Goal: Information Seeking & Learning: Compare options

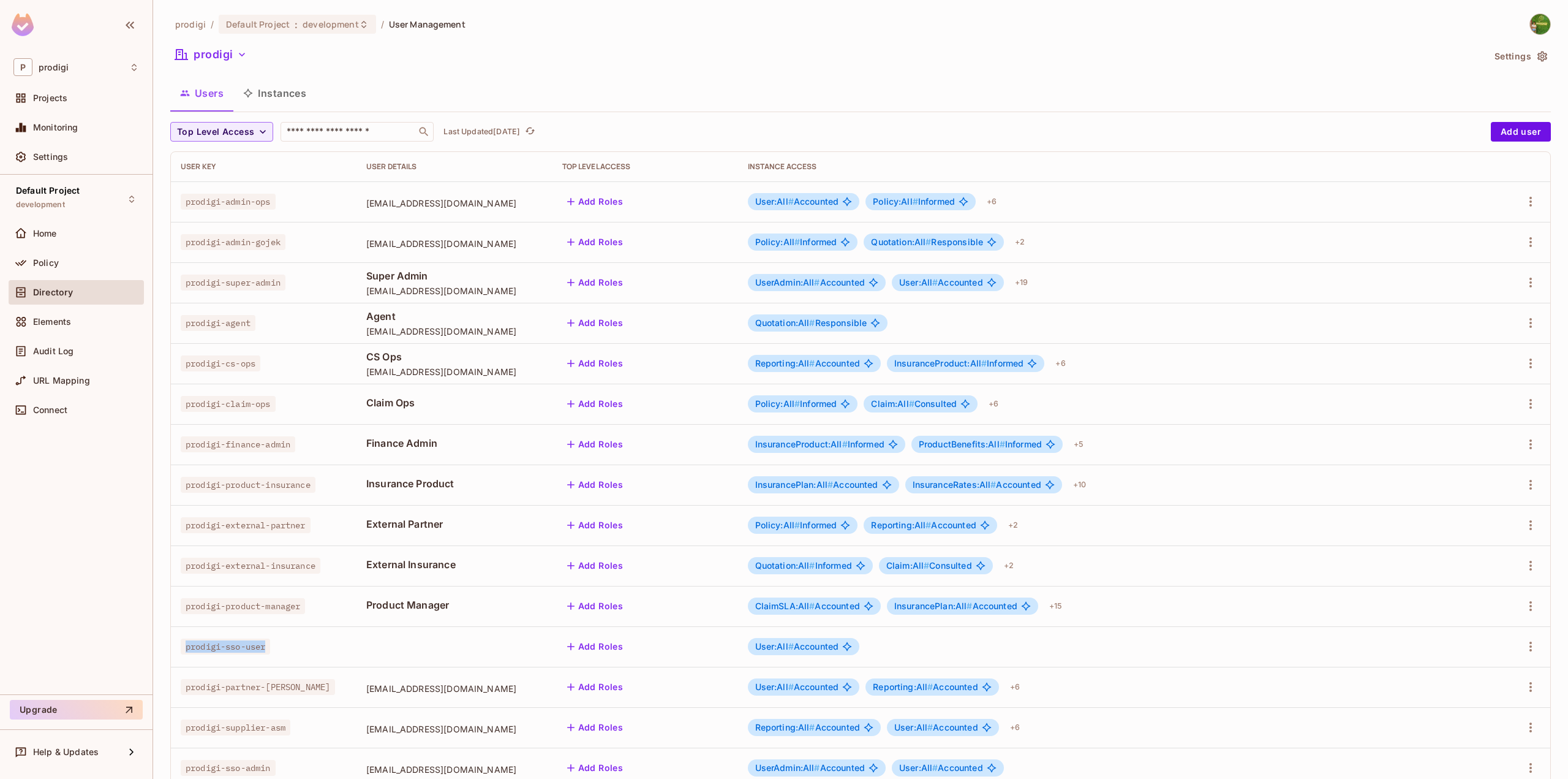
scroll to position [77, 0]
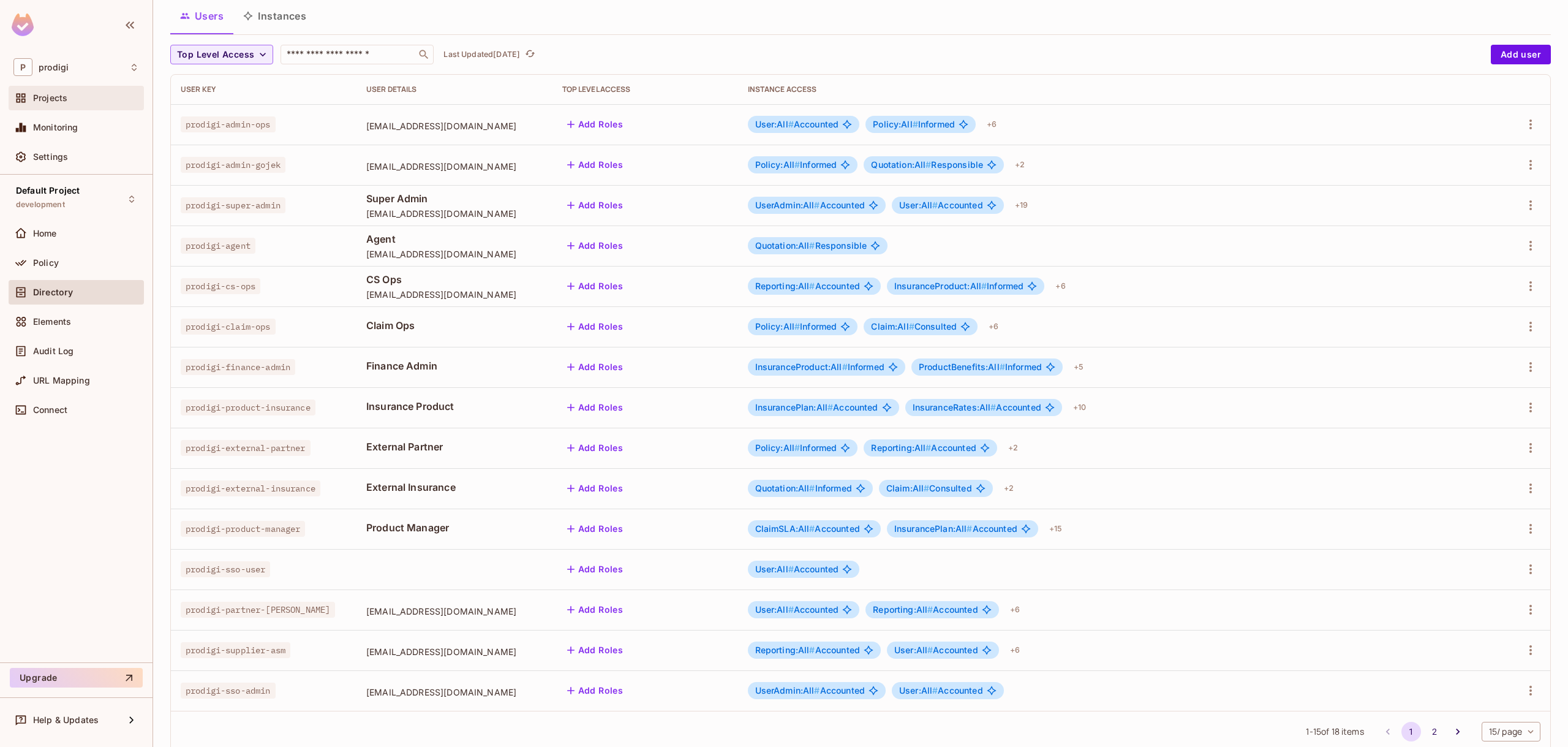
click at [74, 104] on div "Projects" at bounding box center [76, 98] width 125 height 15
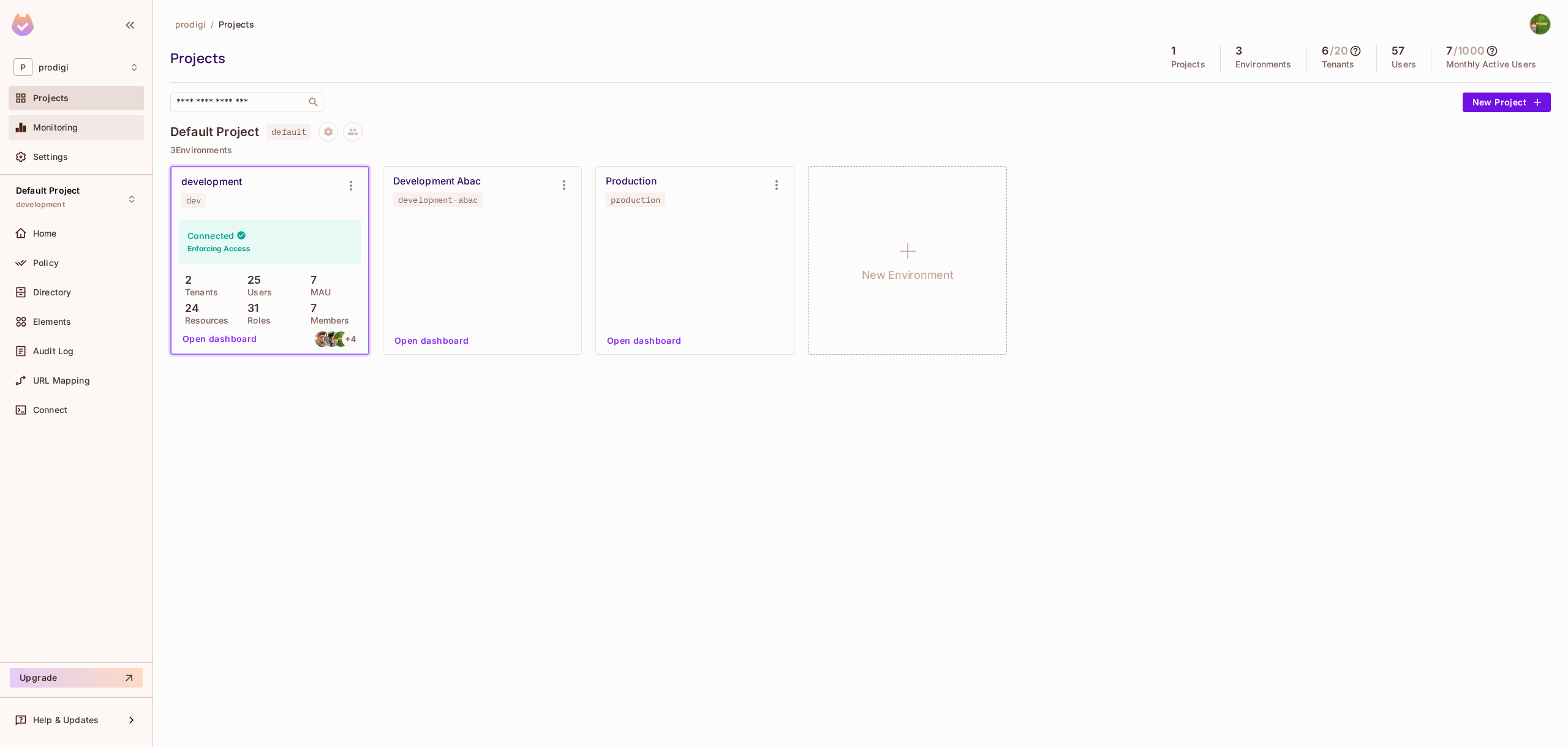
click at [68, 128] on span "Monitoring" at bounding box center [55, 127] width 45 height 10
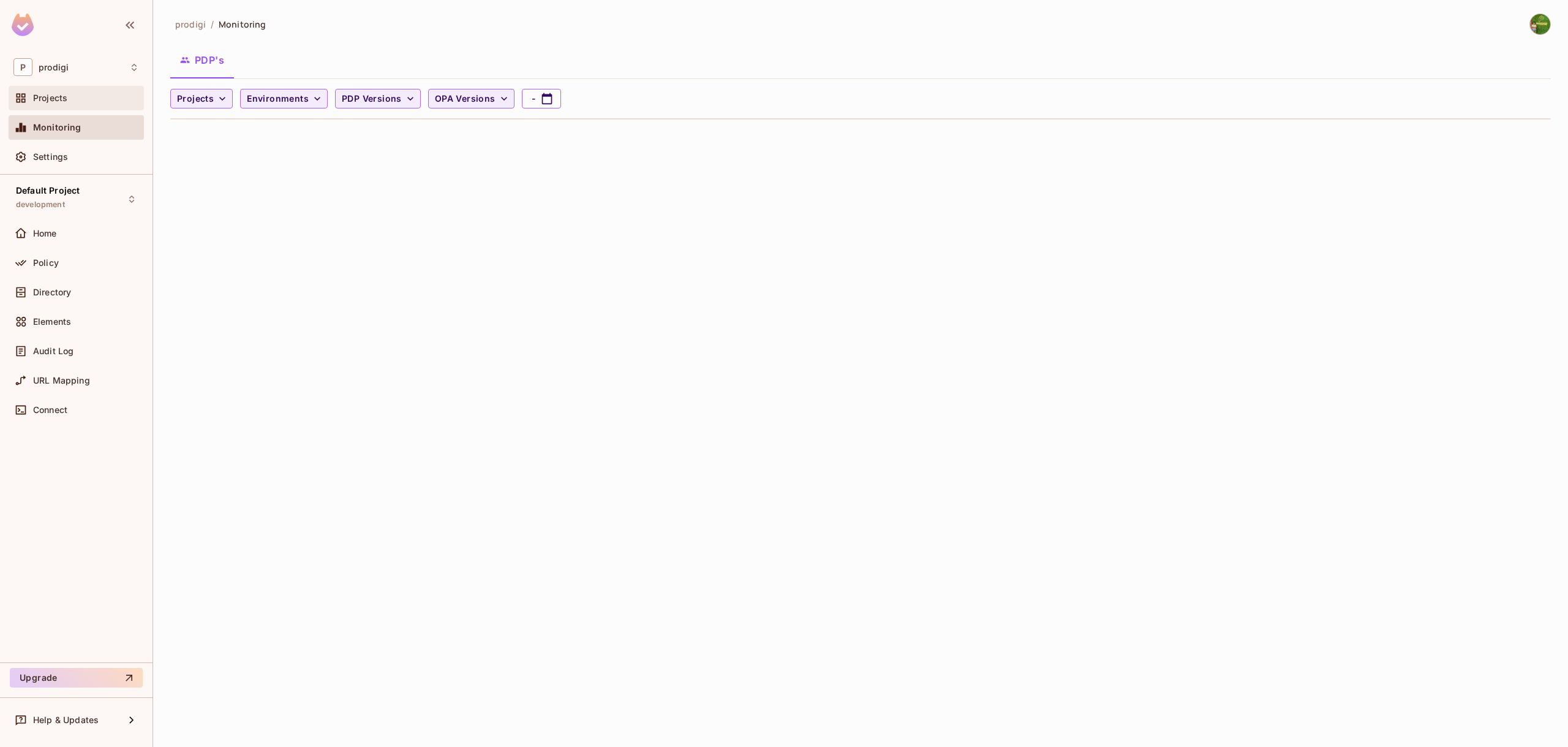
click at [69, 107] on div "Projects" at bounding box center [76, 98] width 135 height 24
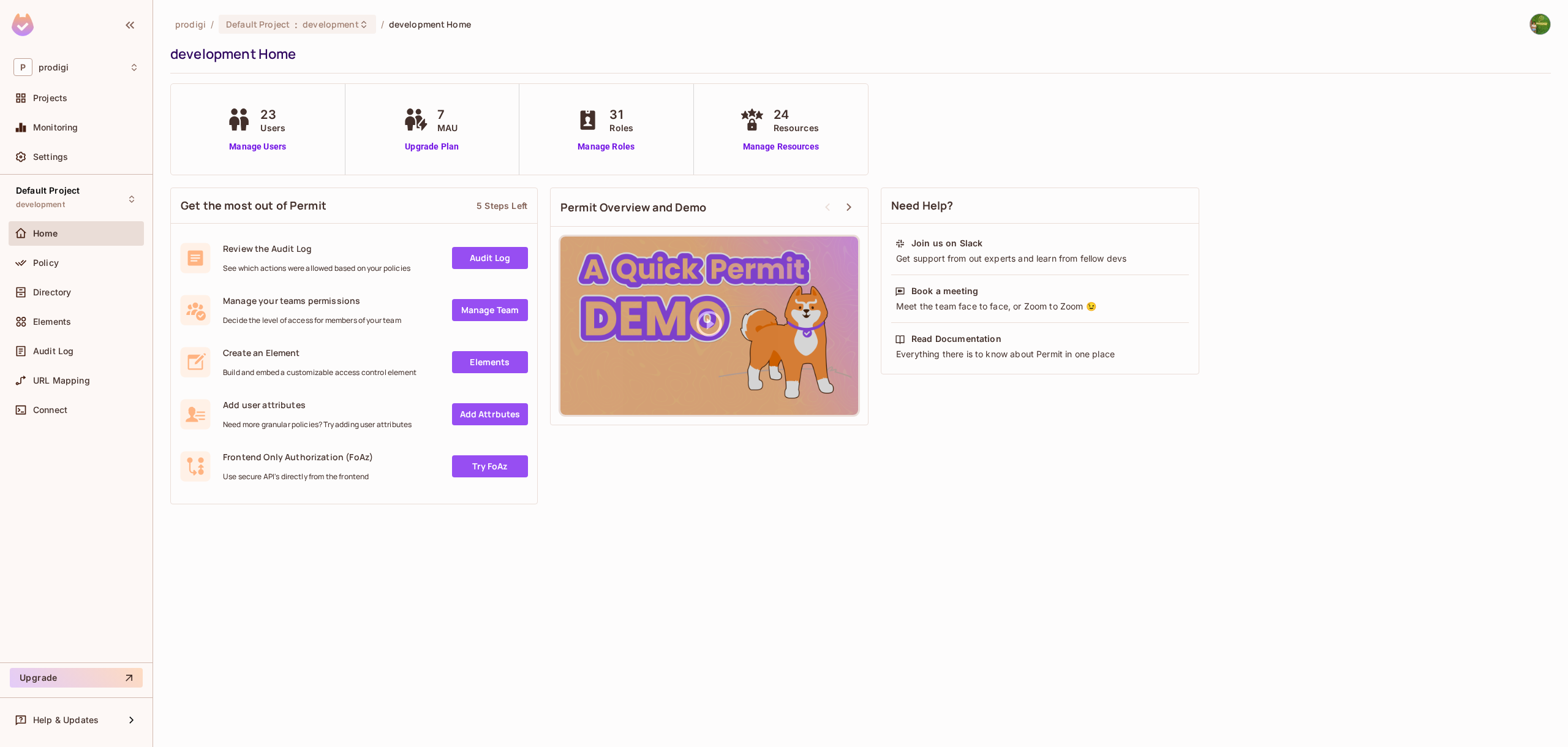
click at [618, 118] on span "31" at bounding box center [621, 115] width 24 height 18
click at [351, 29] on span "development" at bounding box center [330, 24] width 56 height 11
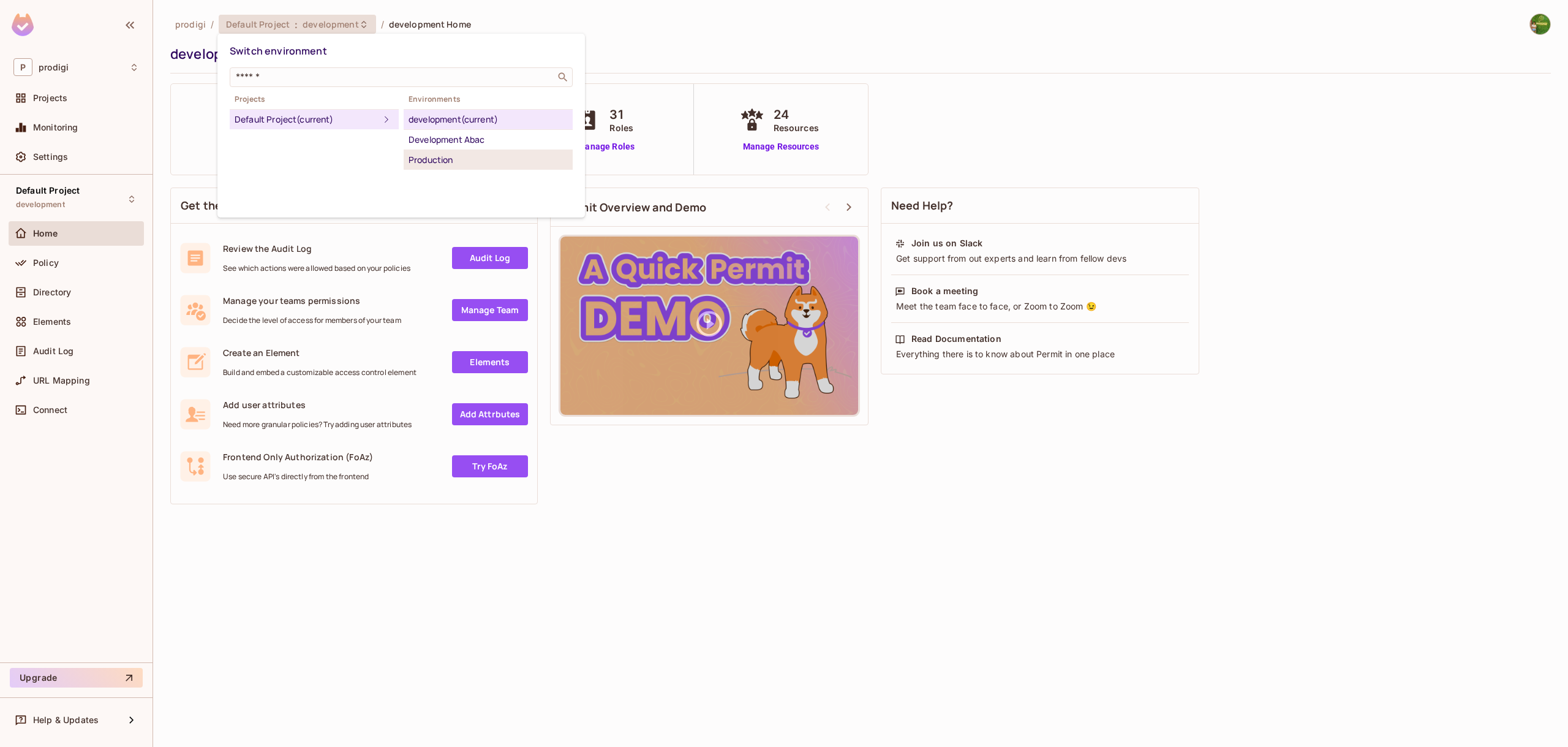
click at [425, 157] on div "Production" at bounding box center [488, 160] width 160 height 15
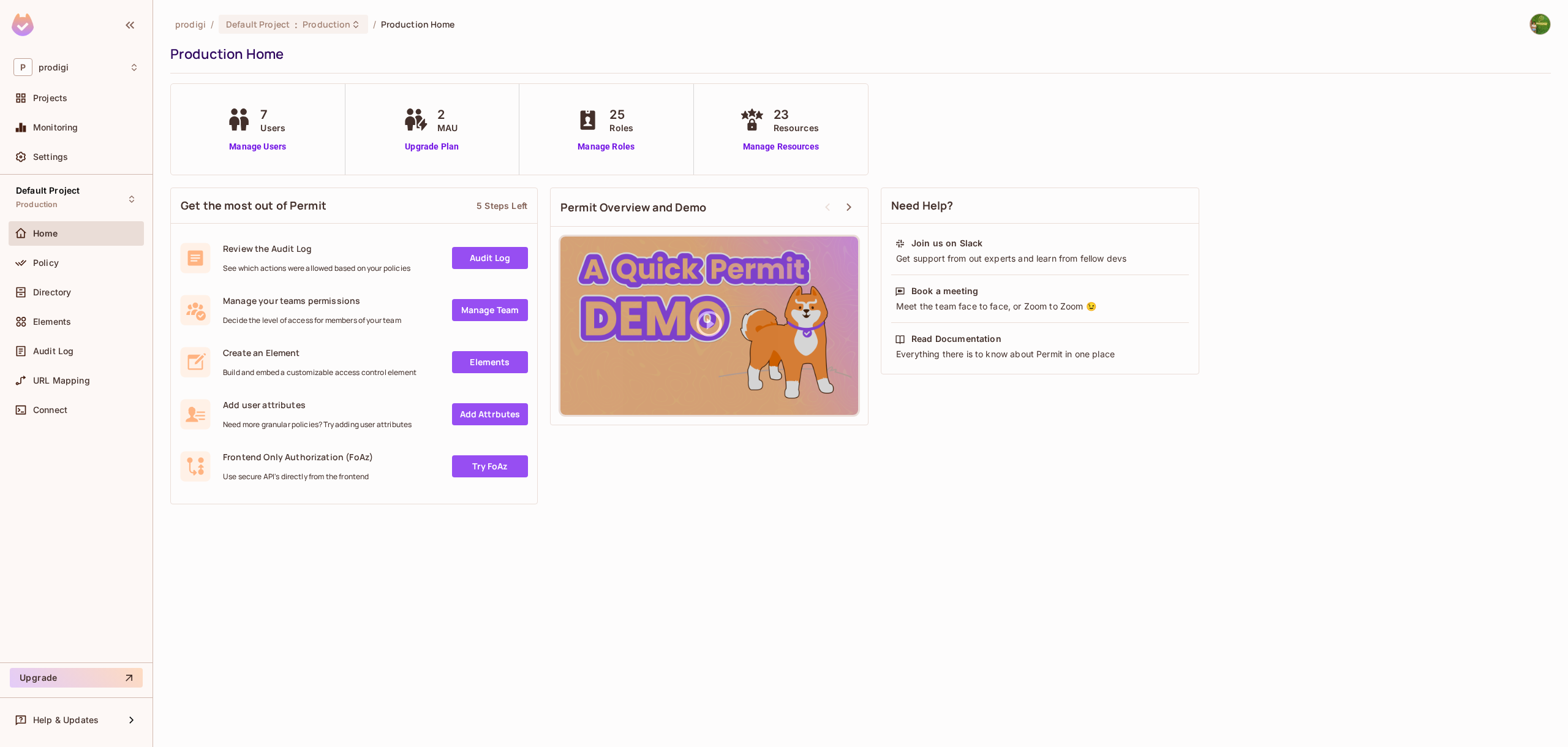
click at [624, 112] on span "25" at bounding box center [621, 115] width 24 height 18
click at [782, 114] on span "23" at bounding box center [795, 115] width 45 height 18
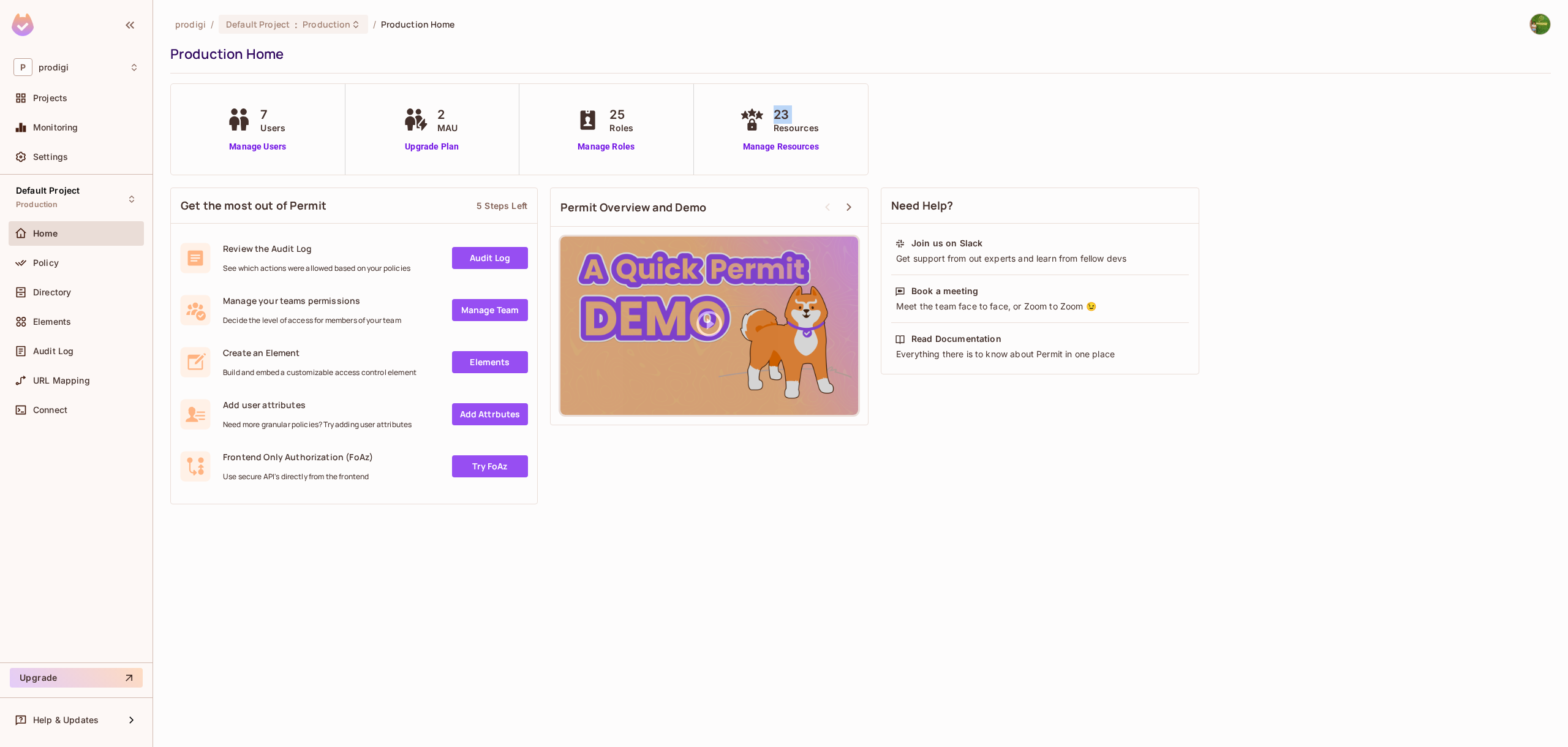
click at [782, 114] on span "23" at bounding box center [795, 115] width 45 height 18
click at [323, 26] on span "Production" at bounding box center [326, 24] width 48 height 11
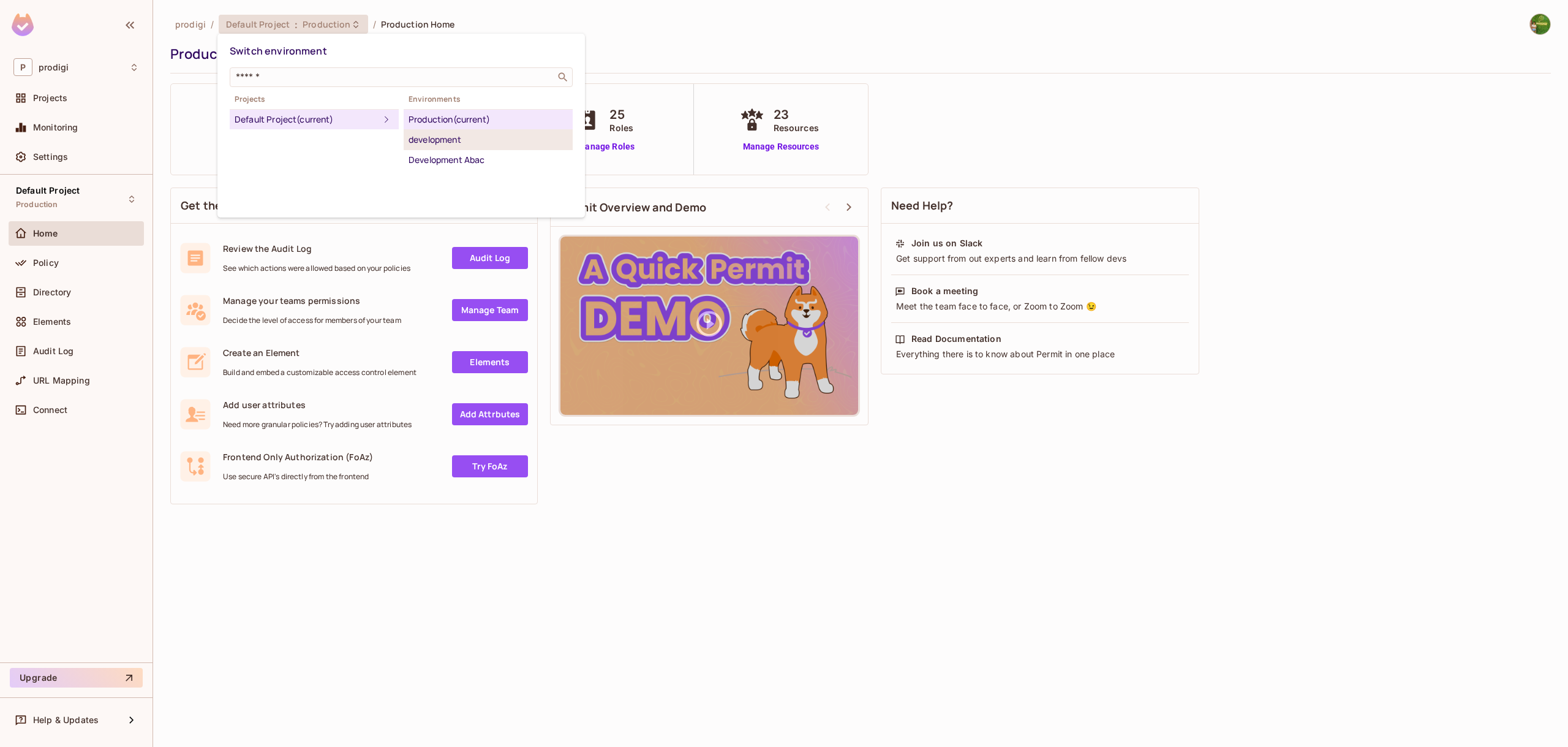
click at [461, 138] on div "development" at bounding box center [488, 139] width 160 height 15
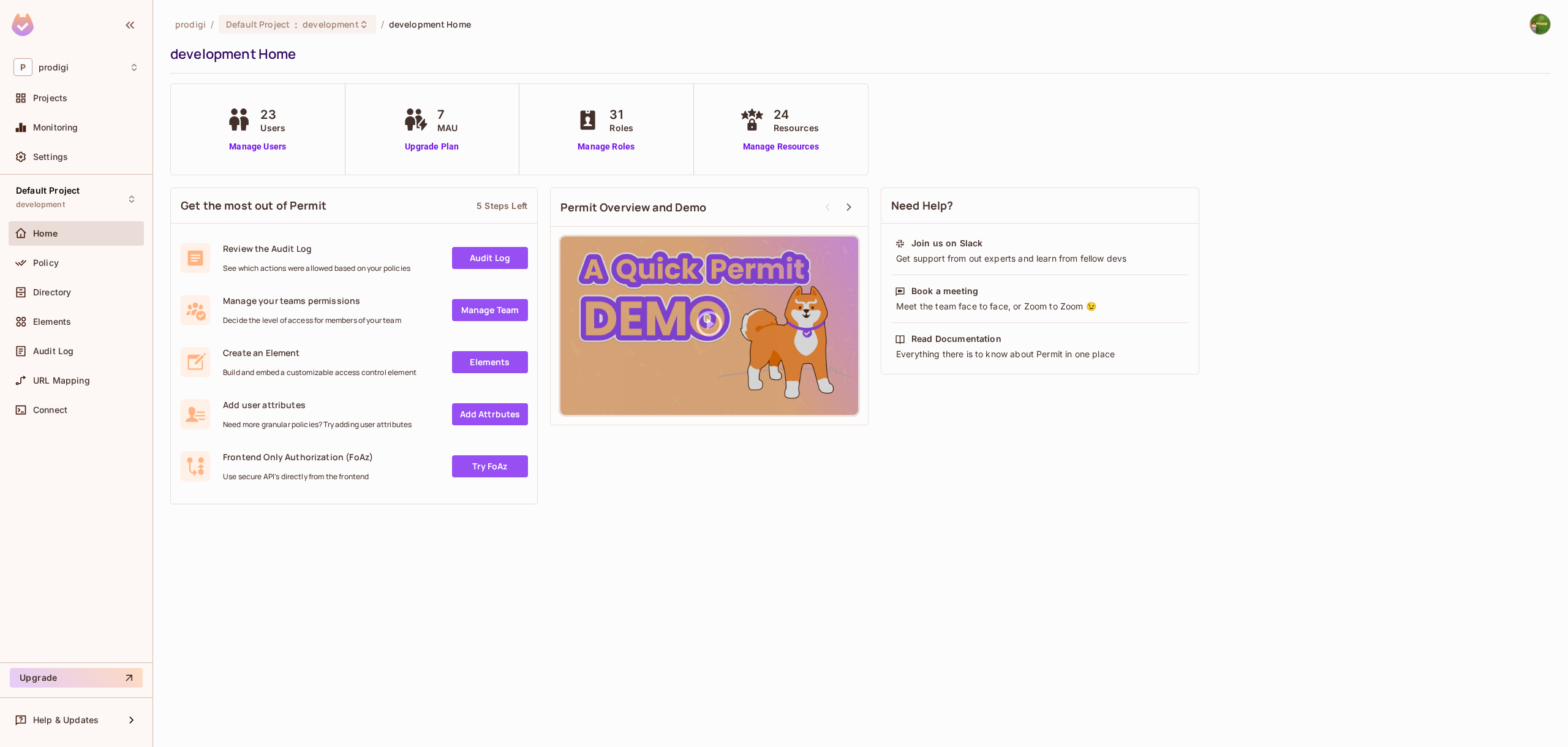
click at [786, 118] on span "24" at bounding box center [795, 115] width 45 height 18
click at [620, 118] on span "31" at bounding box center [621, 115] width 24 height 18
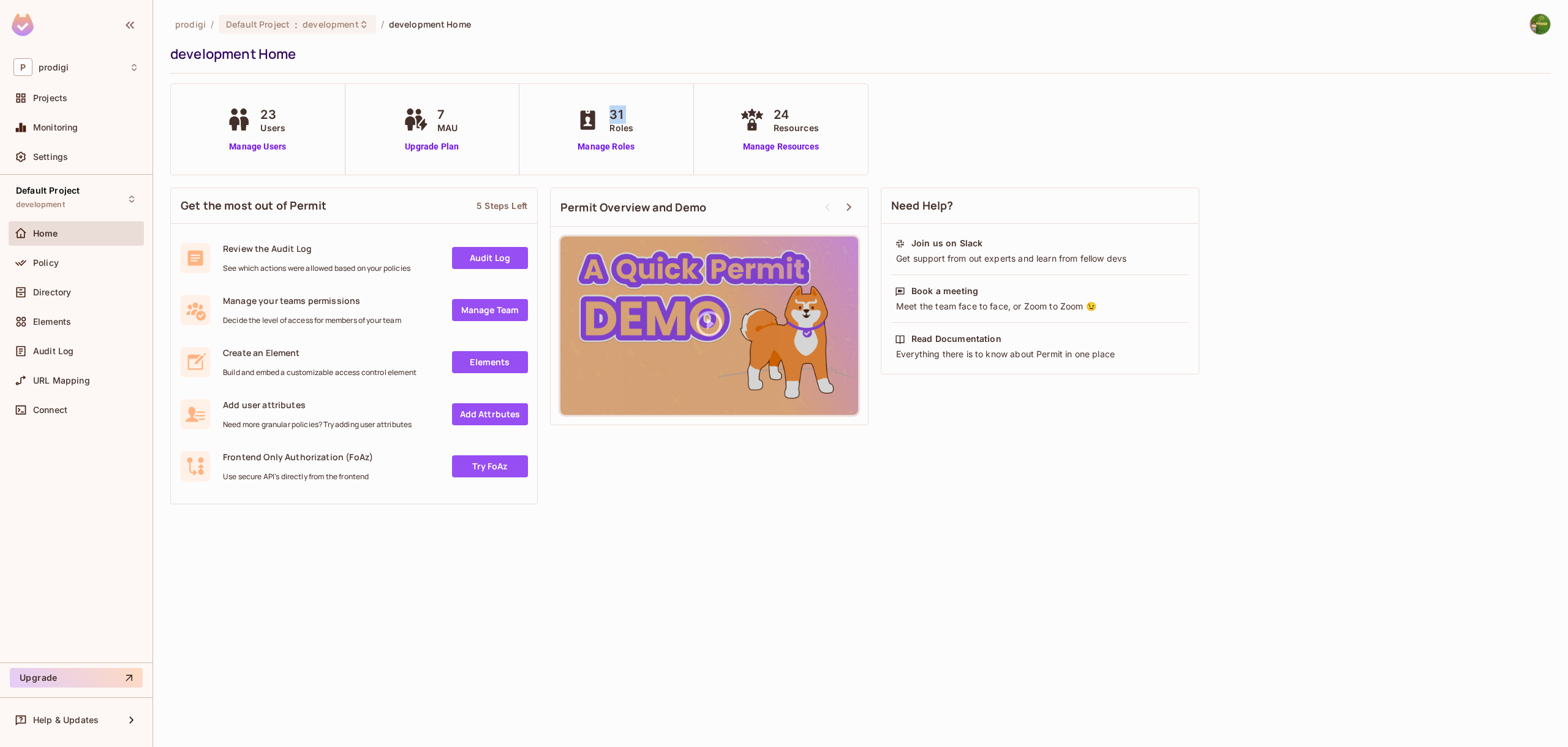
click at [620, 117] on span "31" at bounding box center [621, 115] width 24 height 18
click at [438, 112] on span "7" at bounding box center [447, 115] width 20 height 18
click at [439, 116] on span "7" at bounding box center [447, 115] width 20 height 18
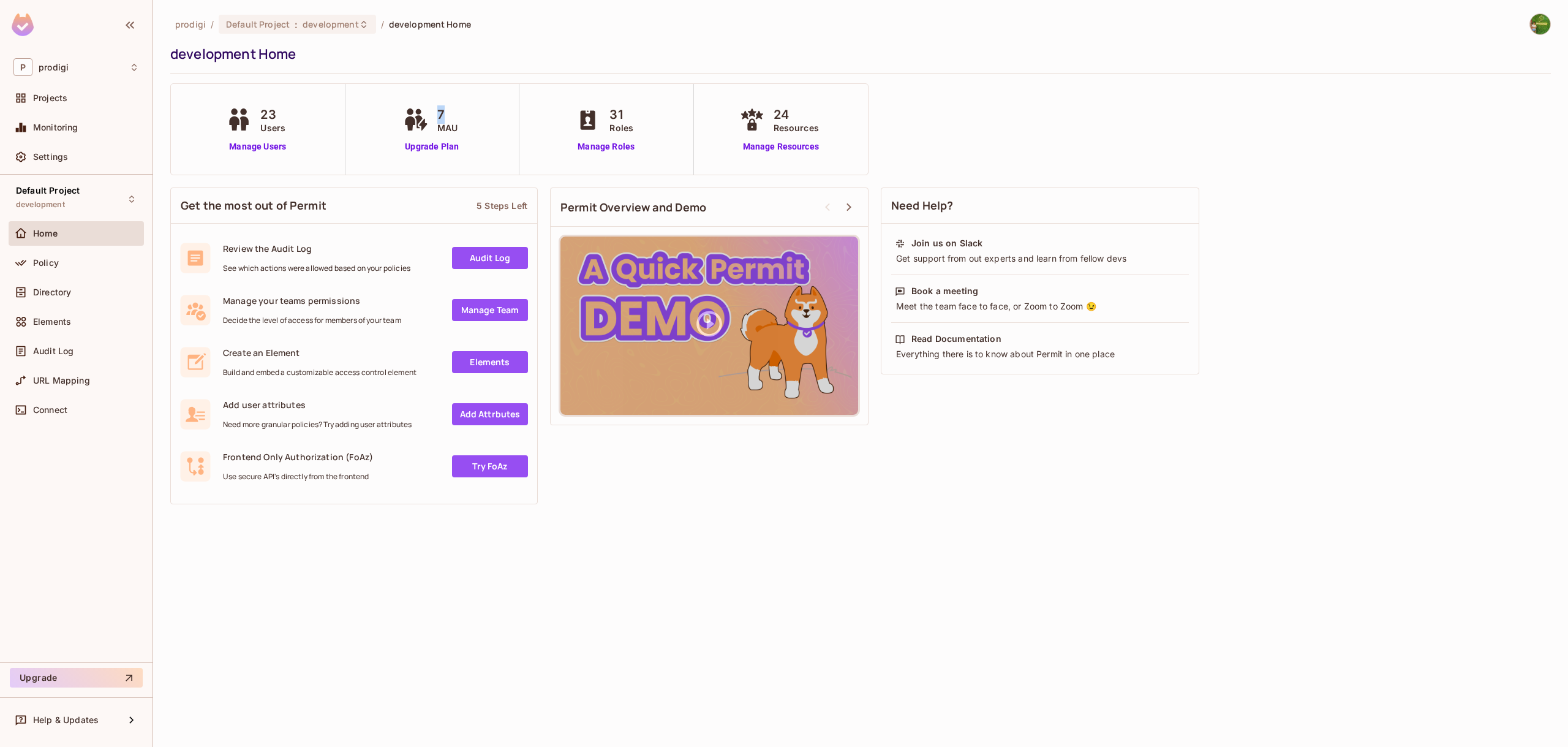
click at [439, 116] on span "7" at bounding box center [447, 115] width 20 height 18
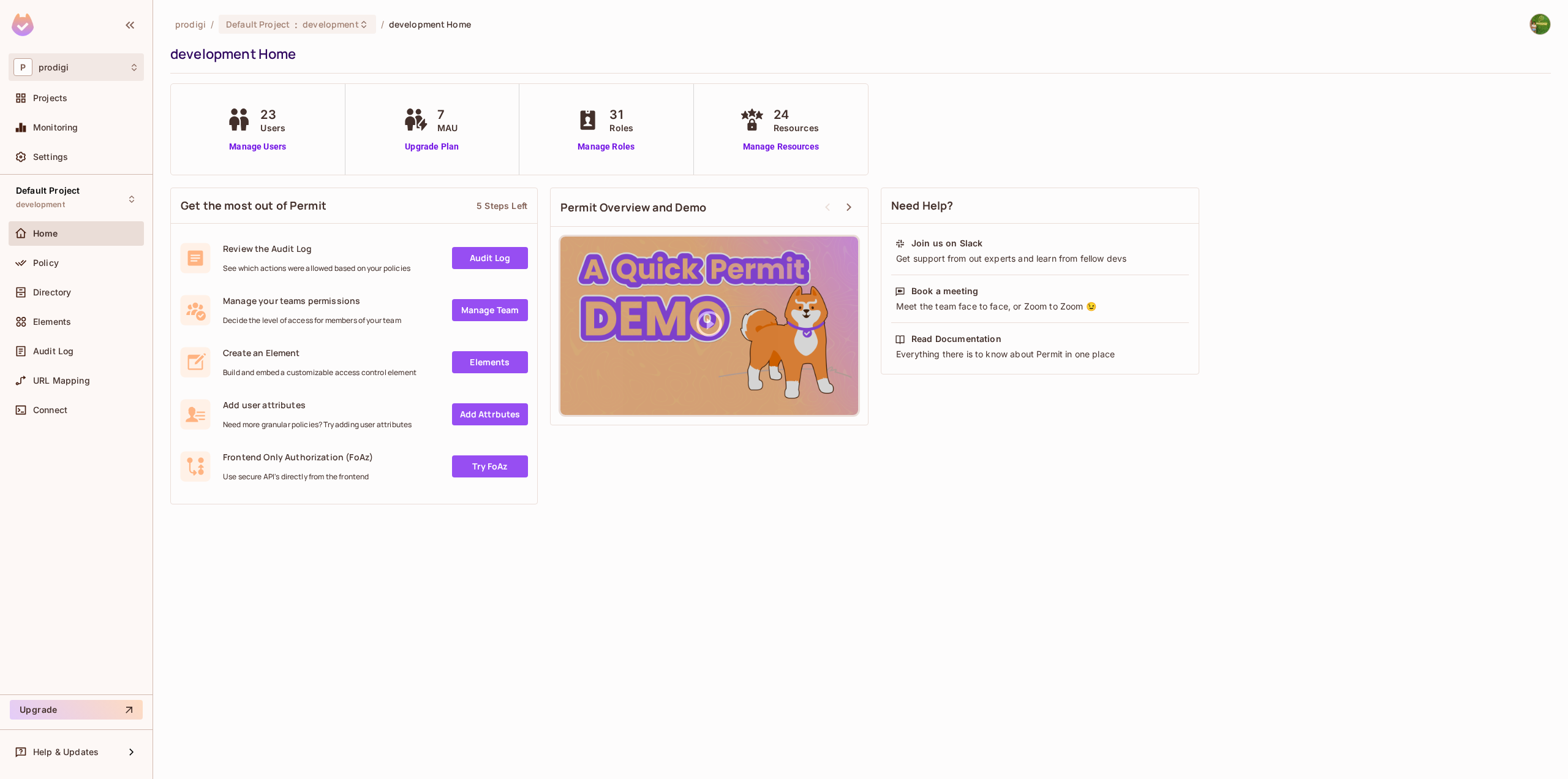
click at [99, 69] on div "P prodigi" at bounding box center [76, 66] width 125 height 18
click at [253, 584] on div at bounding box center [784, 390] width 1568 height 779
click at [37, 83] on div "P prodigi Projects Monitoring Settings" at bounding box center [76, 114] width 153 height 121
click at [29, 105] on div at bounding box center [24, 98] width 20 height 15
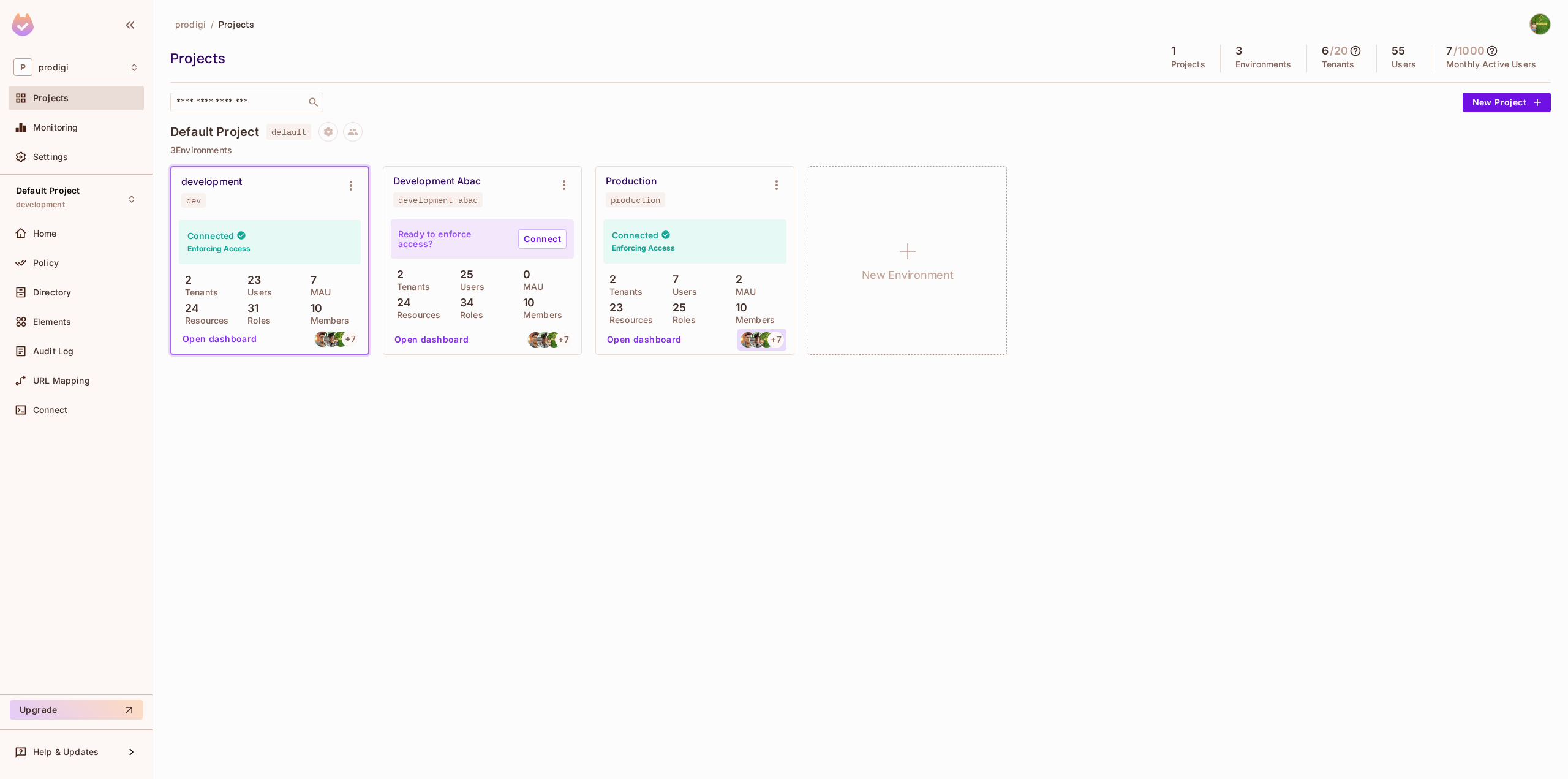
click at [770, 339] on div "+ 7" at bounding box center [776, 340] width 17 height 17
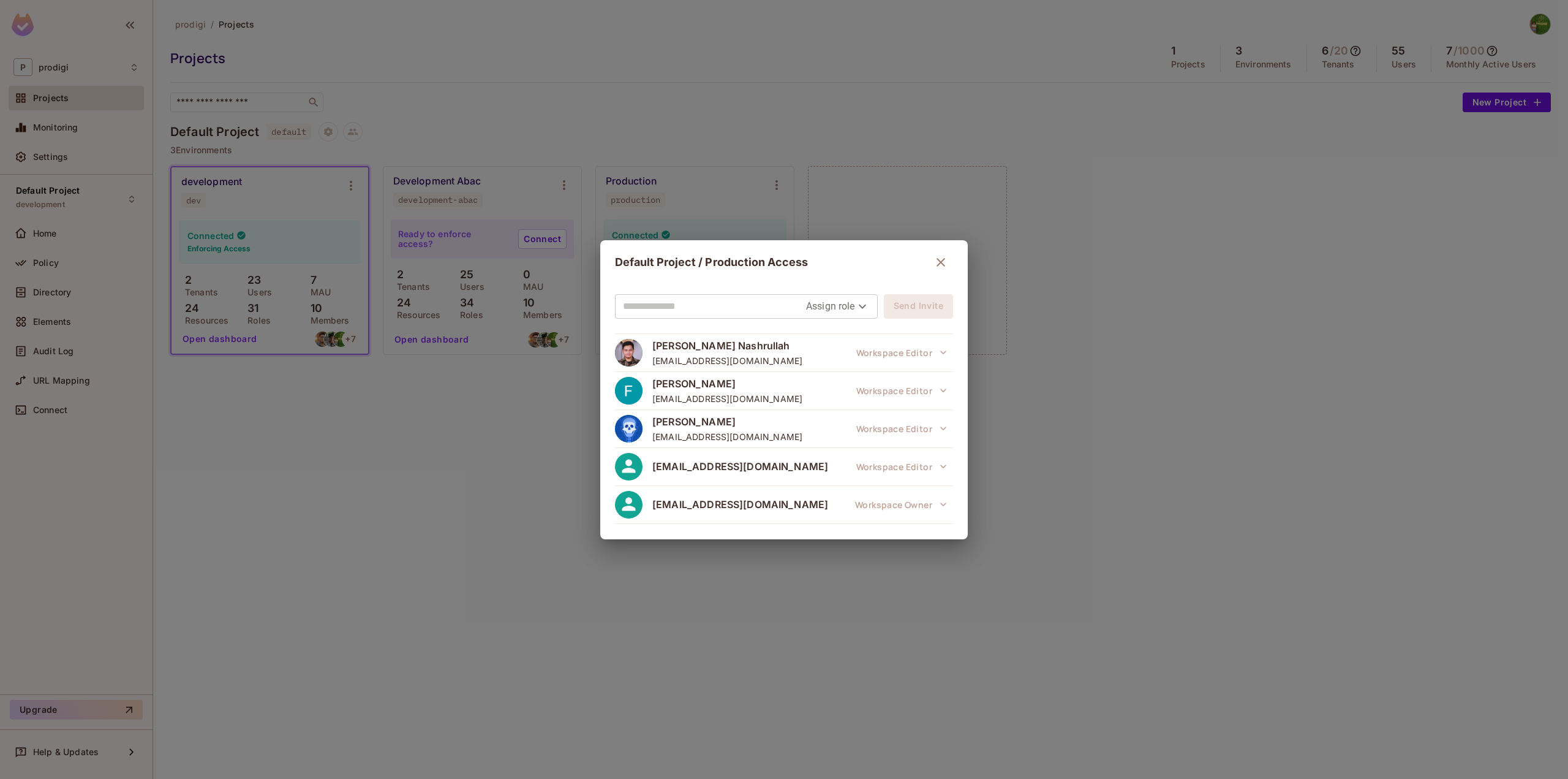
scroll to position [184, 0]
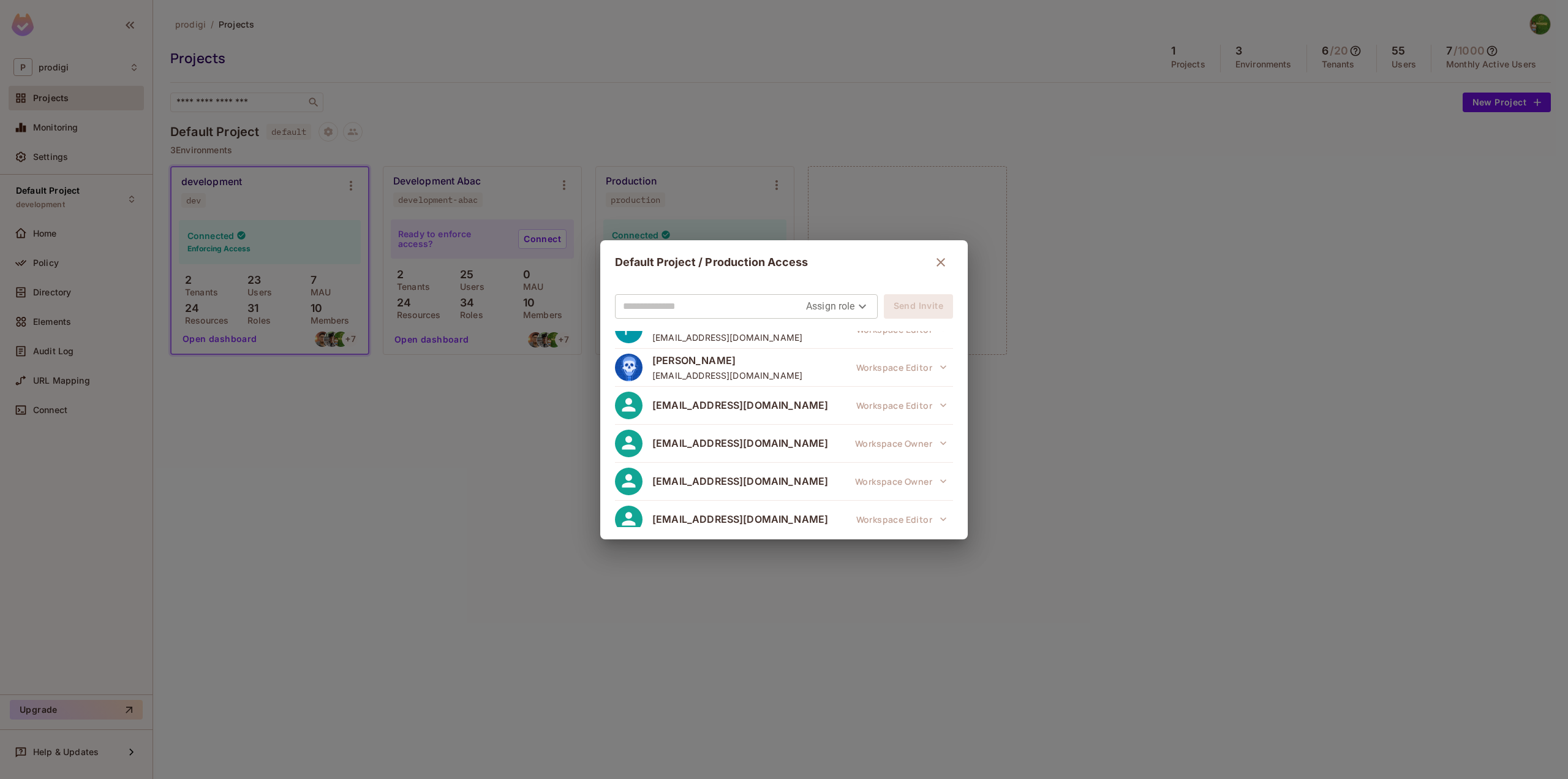
click at [679, 436] on span "it.admin@prodiginow.com" at bounding box center [740, 443] width 176 height 14
click at [696, 475] on span "arief.halim@prodiginow.com" at bounding box center [740, 481] width 176 height 14
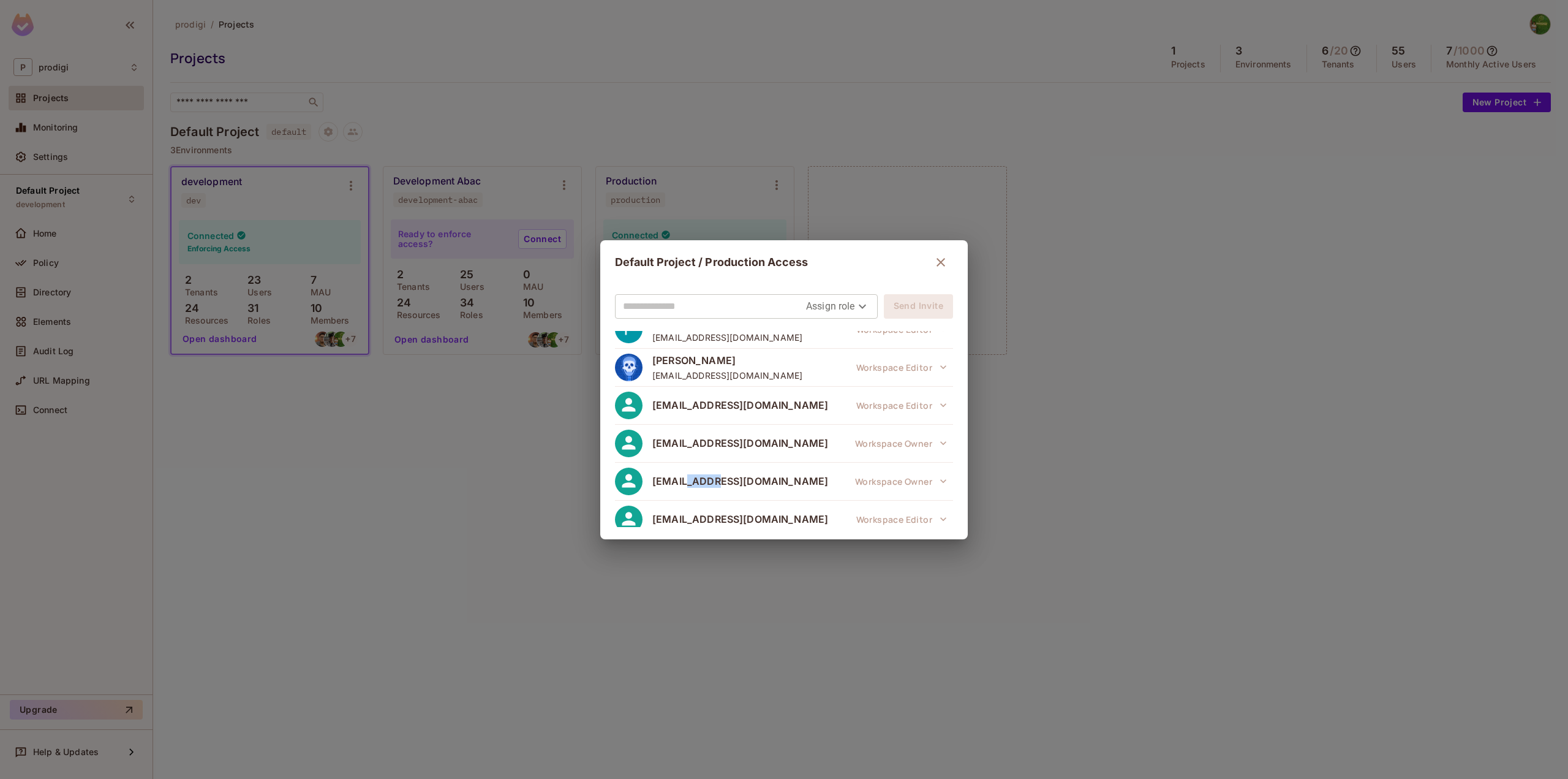
click at [695, 477] on div "arief.halim@prodiginow.com" at bounding box center [721, 481] width 213 height 27
click at [720, 474] on span "arief.halim@prodiginow.com" at bounding box center [740, 481] width 176 height 14
click at [694, 436] on span "it.admin@prodiginow.com" at bounding box center [740, 443] width 176 height 14
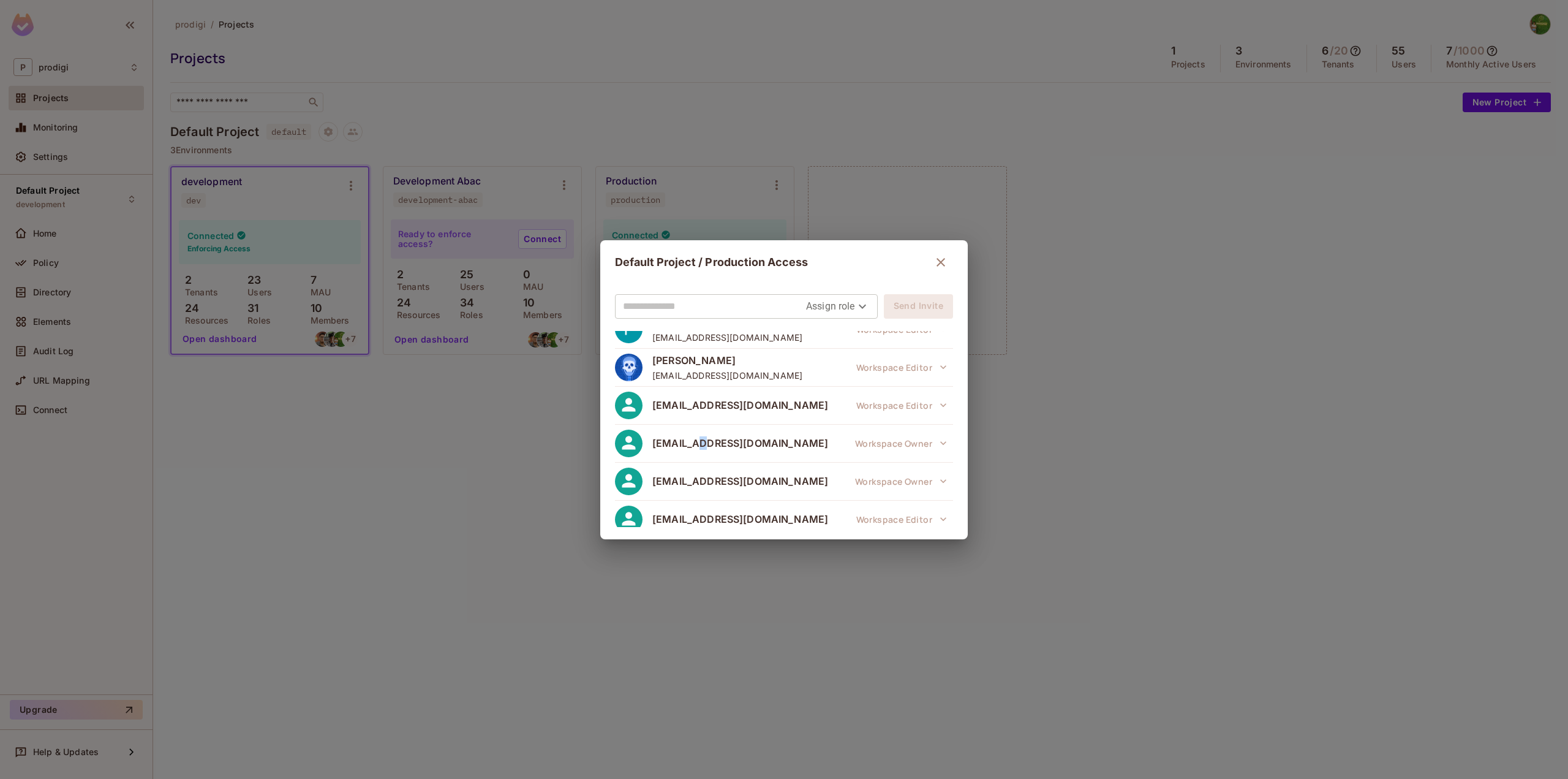
click at [694, 436] on span "it.admin@prodiginow.com" at bounding box center [740, 443] width 176 height 14
click at [327, 355] on div "Default Project / Production Access Assign role Send Invite Arya Bariz Wicakson…" at bounding box center [784, 390] width 1568 height 779
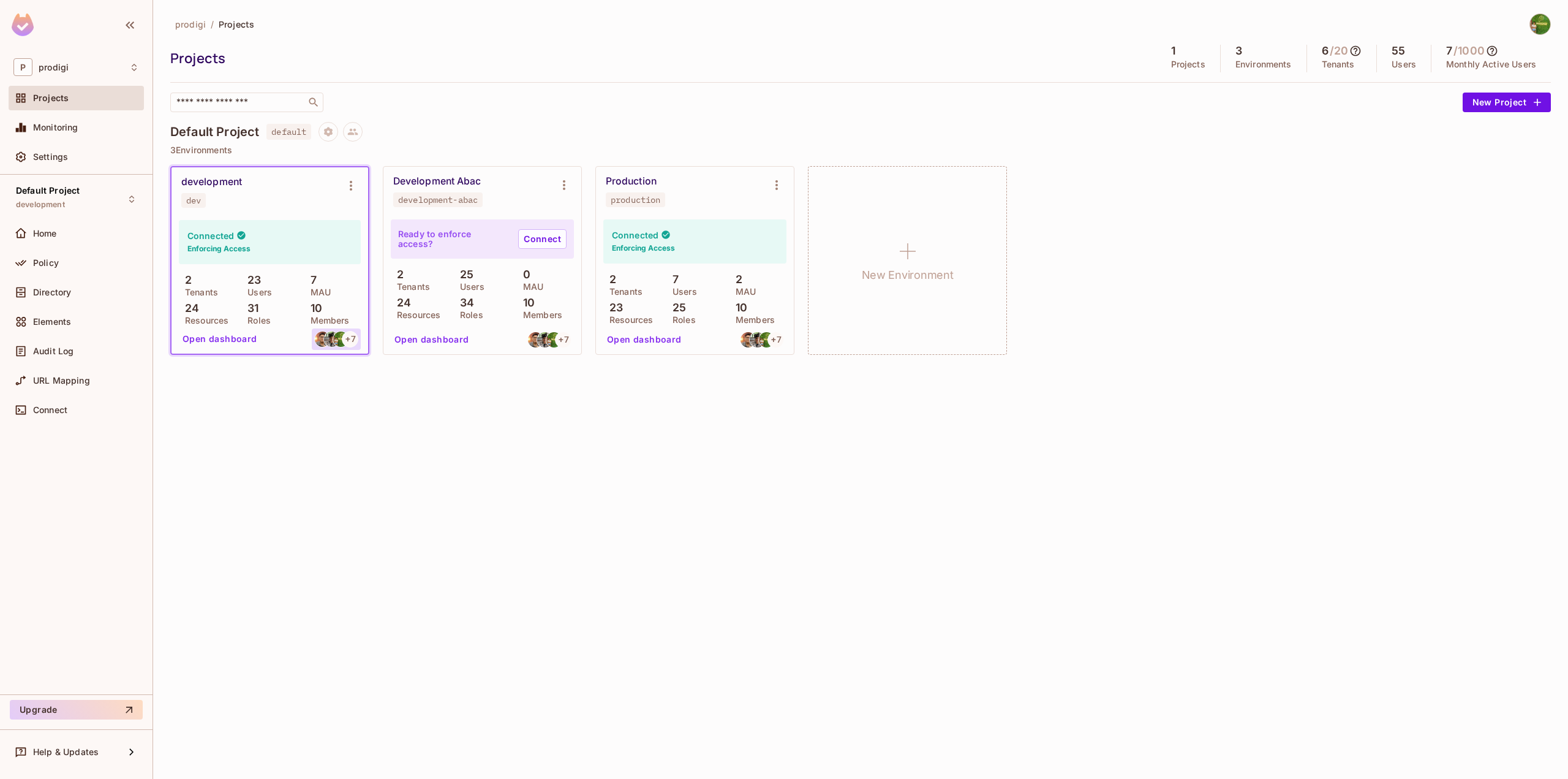
click at [334, 341] on img at bounding box center [340, 339] width 15 height 15
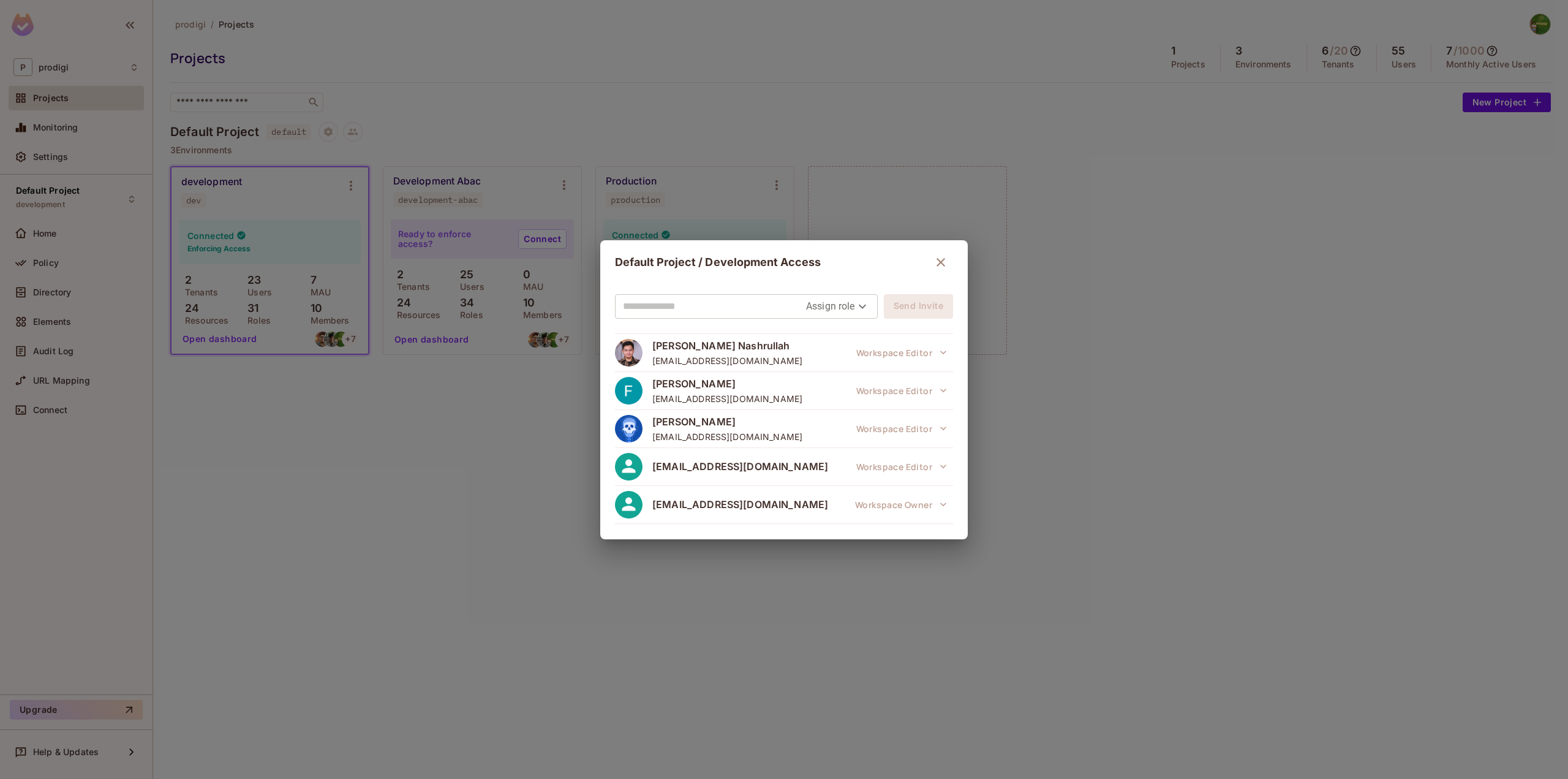
scroll to position [208, 0]
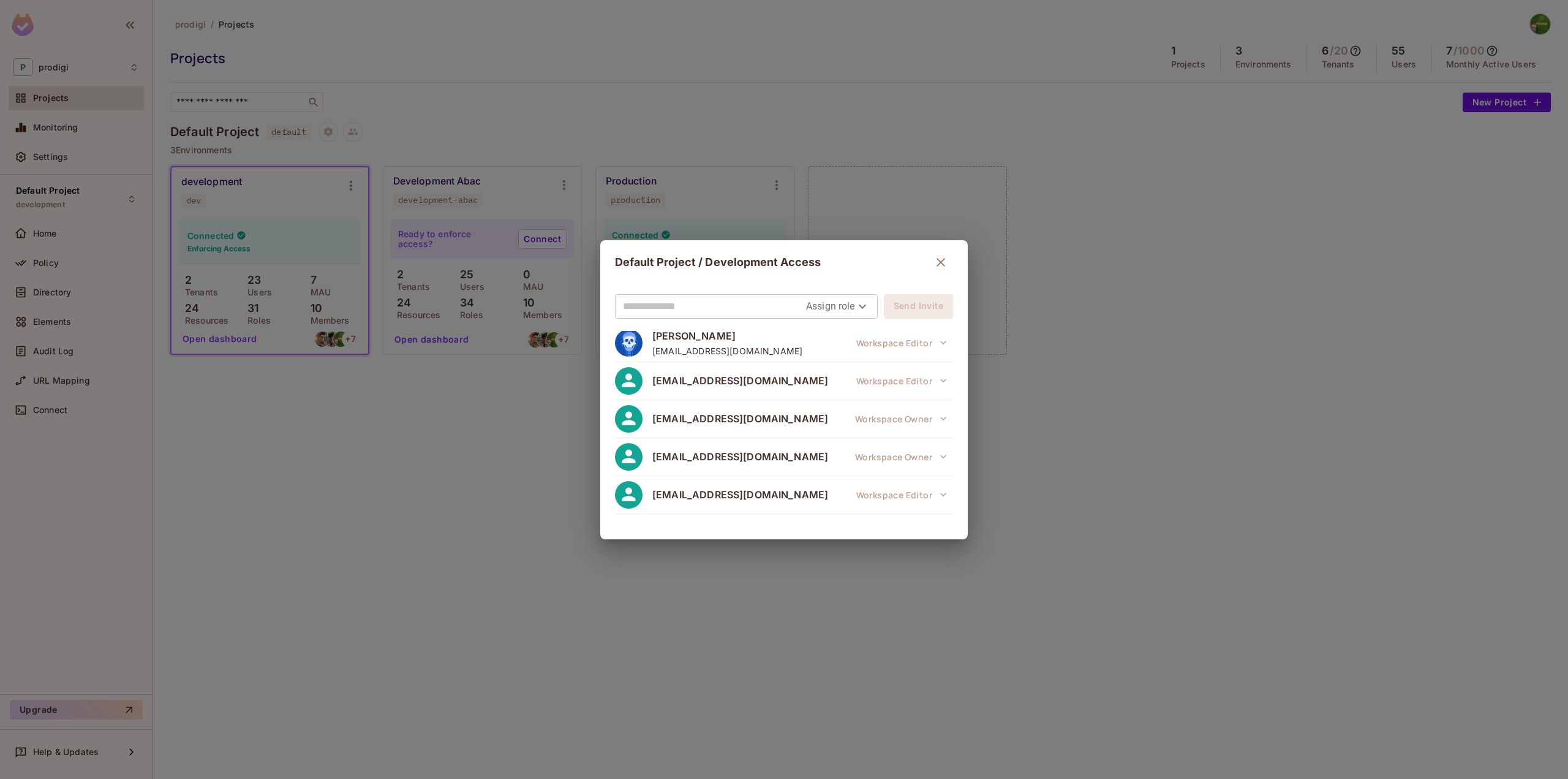
click at [503, 441] on div "Default Project / Development Access Assign role Send Invite Arya Bariz Wicakso…" at bounding box center [784, 390] width 1568 height 779
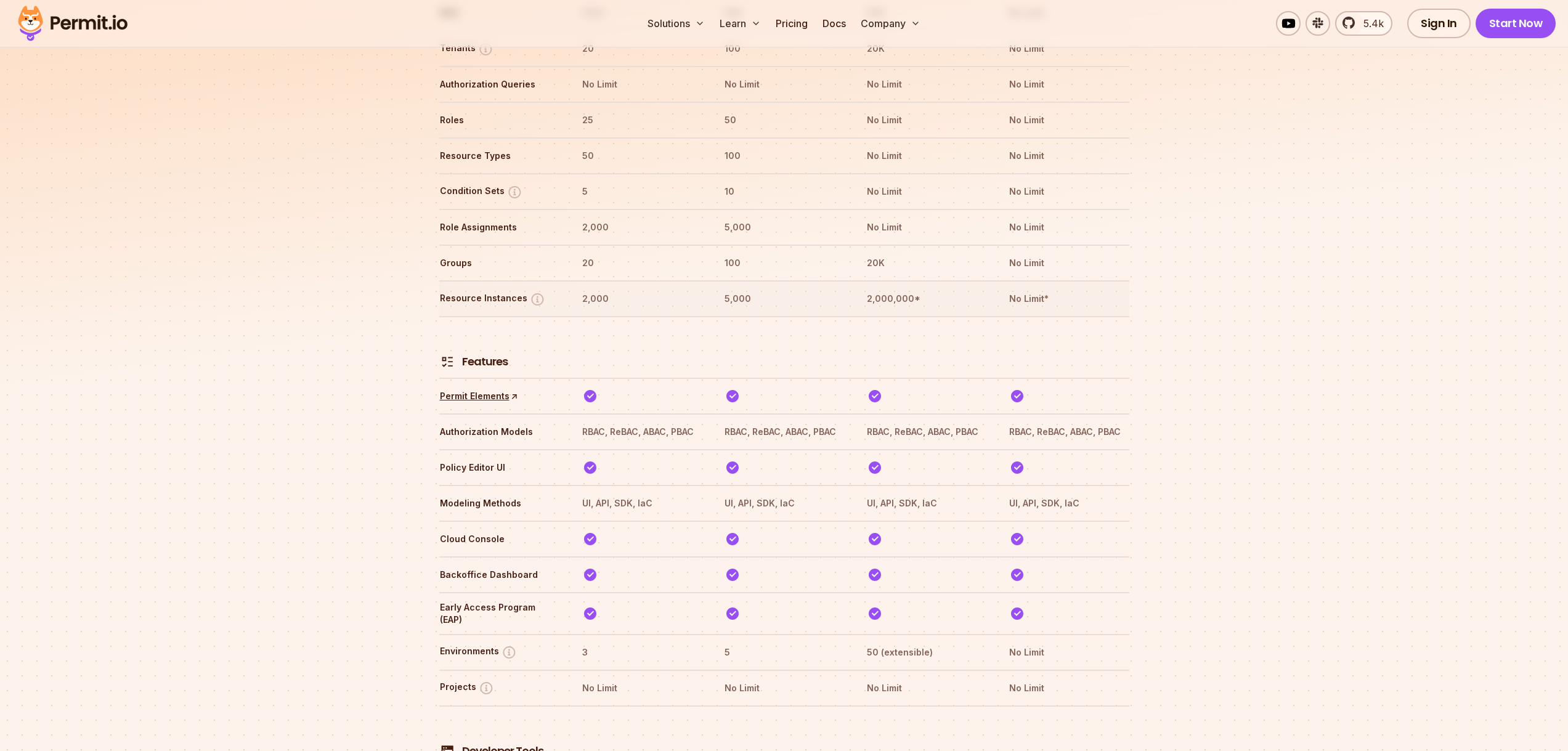
scroll to position [1487, 0]
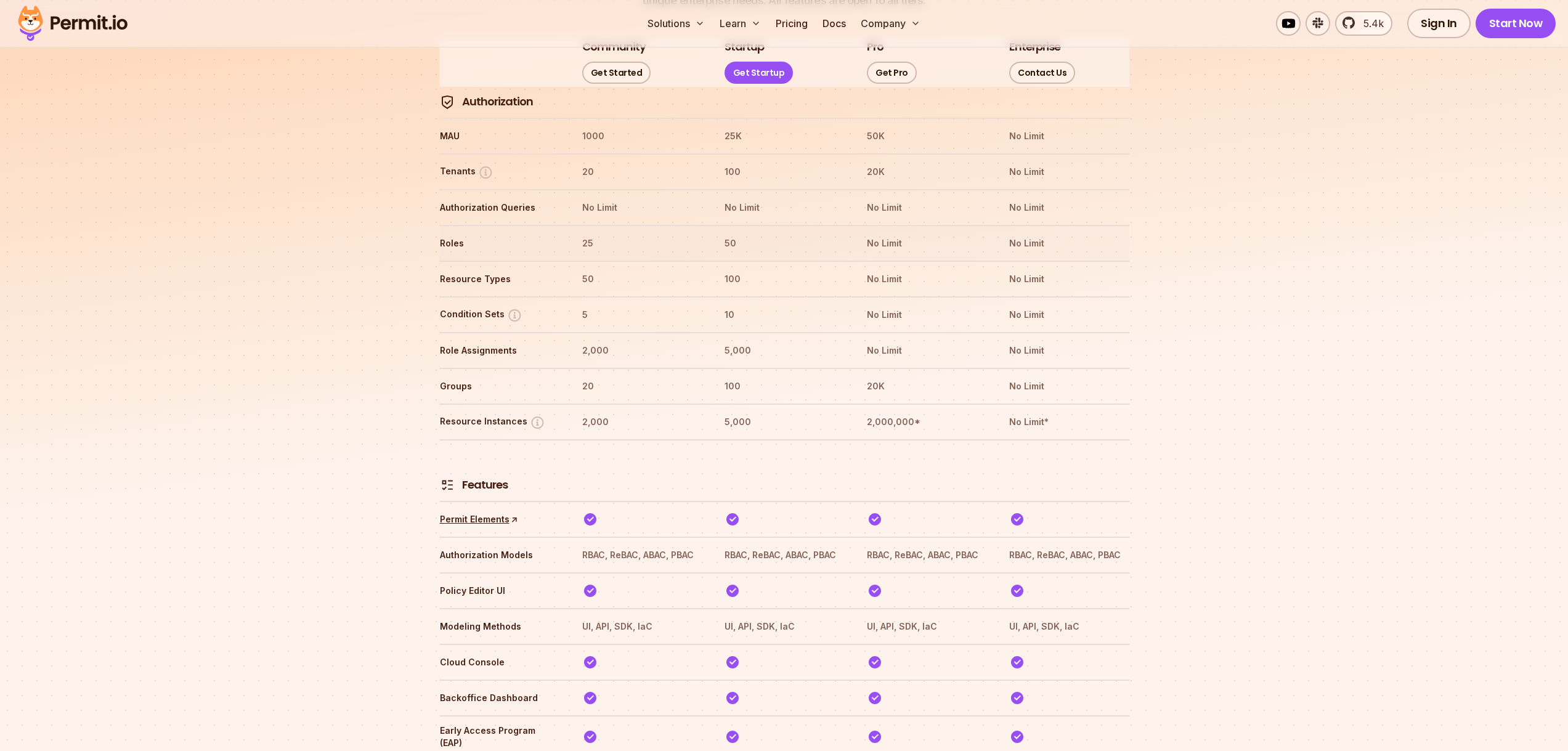
click at [590, 233] on th "25" at bounding box center [641, 243] width 120 height 20
click at [594, 233] on th "25" at bounding box center [641, 243] width 120 height 20
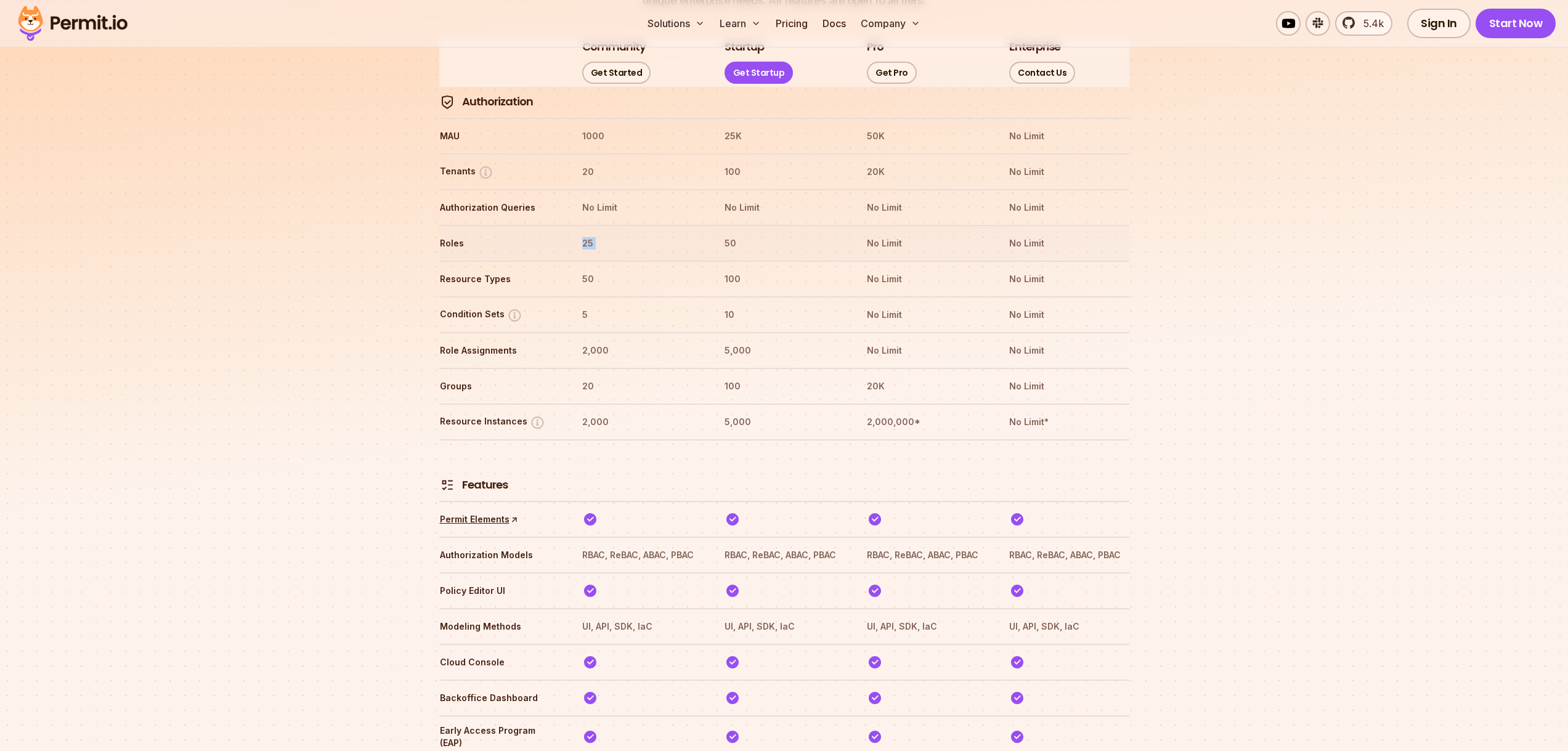
click at [594, 233] on th "25" at bounding box center [641, 243] width 120 height 20
click at [593, 270] on th "50" at bounding box center [641, 280] width 120 height 20
click at [591, 270] on th "50" at bounding box center [641, 280] width 120 height 20
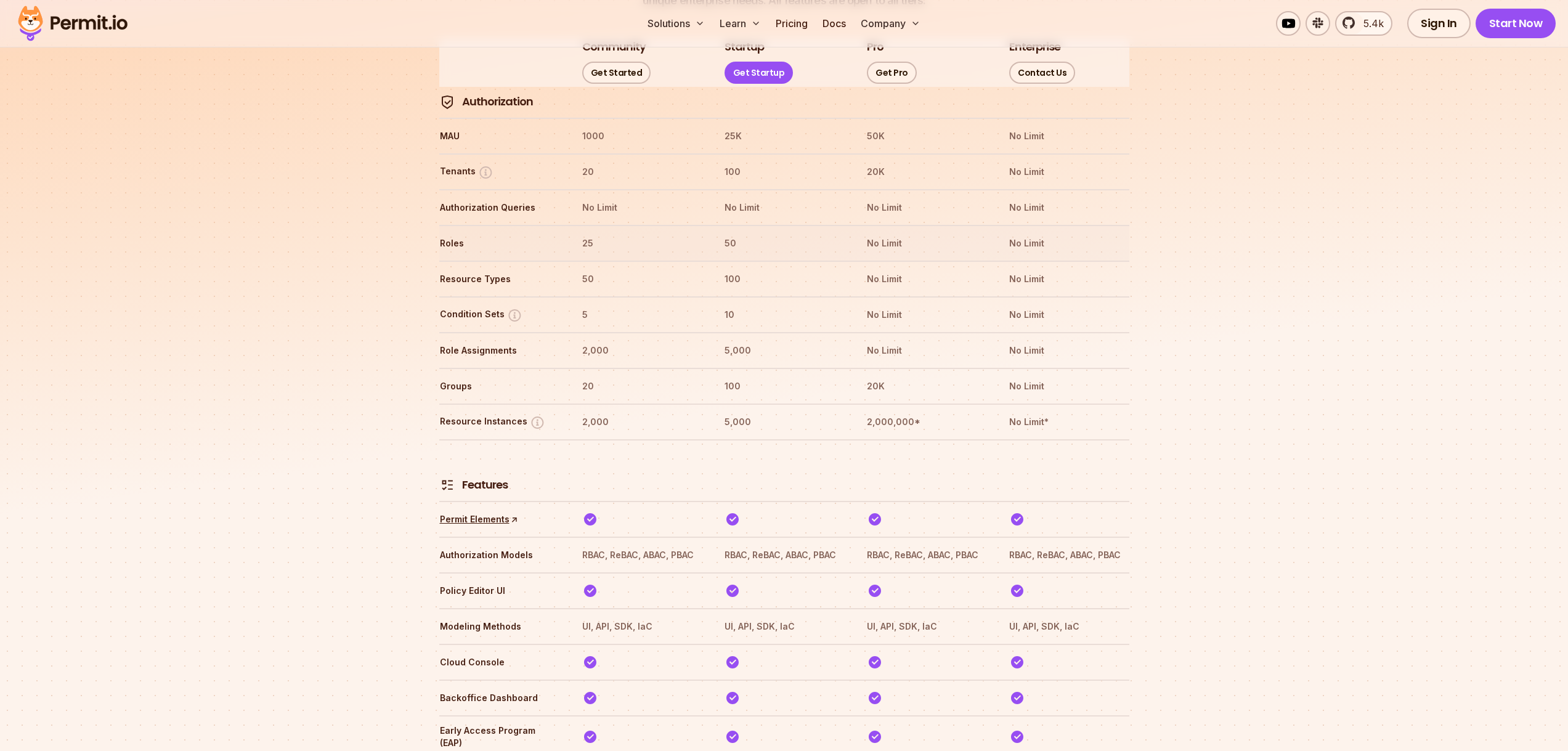
click at [586, 233] on th "25" at bounding box center [641, 243] width 120 height 20
click at [593, 233] on th "25" at bounding box center [641, 243] width 120 height 20
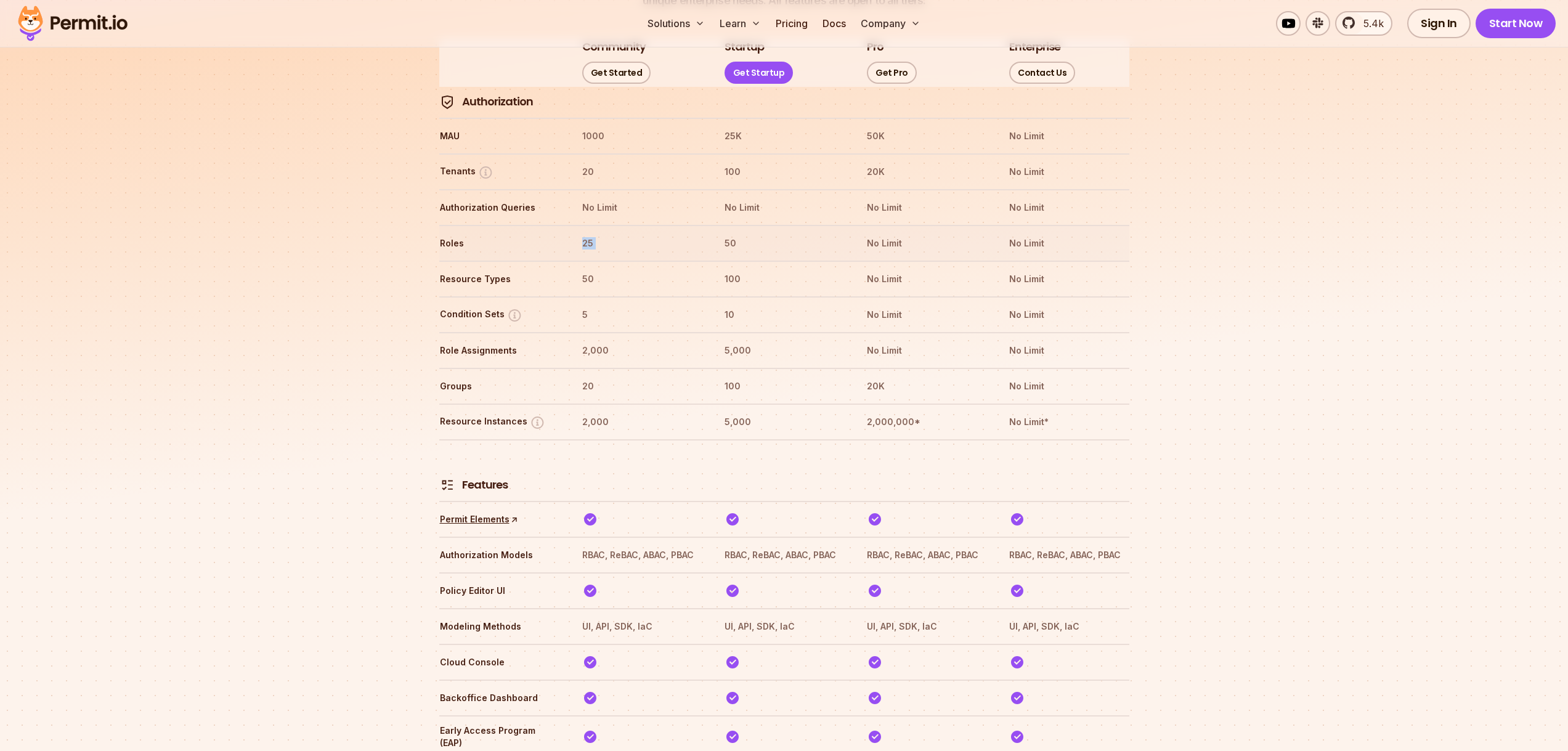
click at [593, 233] on th "25" at bounding box center [641, 243] width 120 height 20
click at [588, 233] on th "25" at bounding box center [641, 243] width 120 height 20
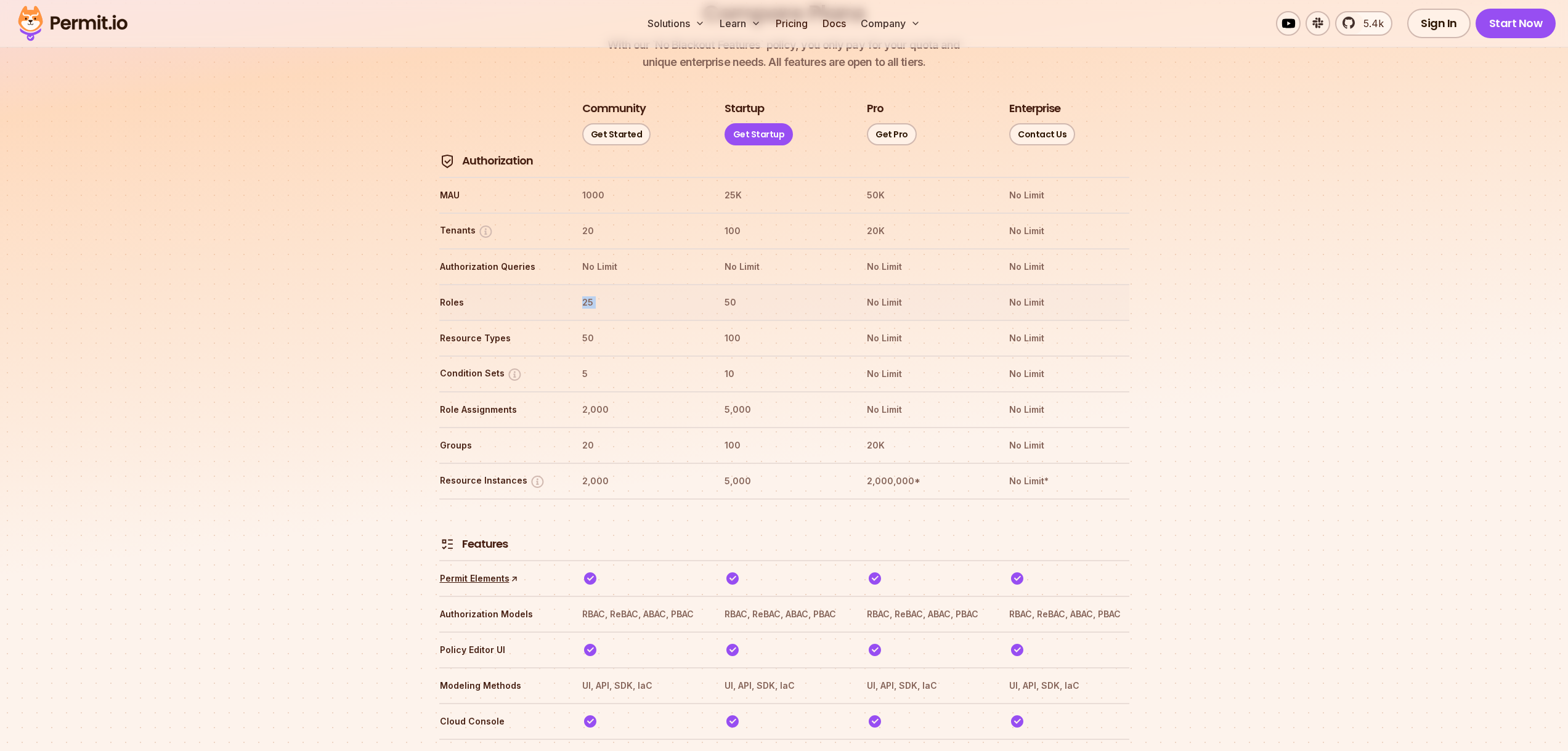
click at [590, 293] on th "25" at bounding box center [641, 303] width 120 height 20
click at [588, 293] on th "25" at bounding box center [641, 303] width 120 height 20
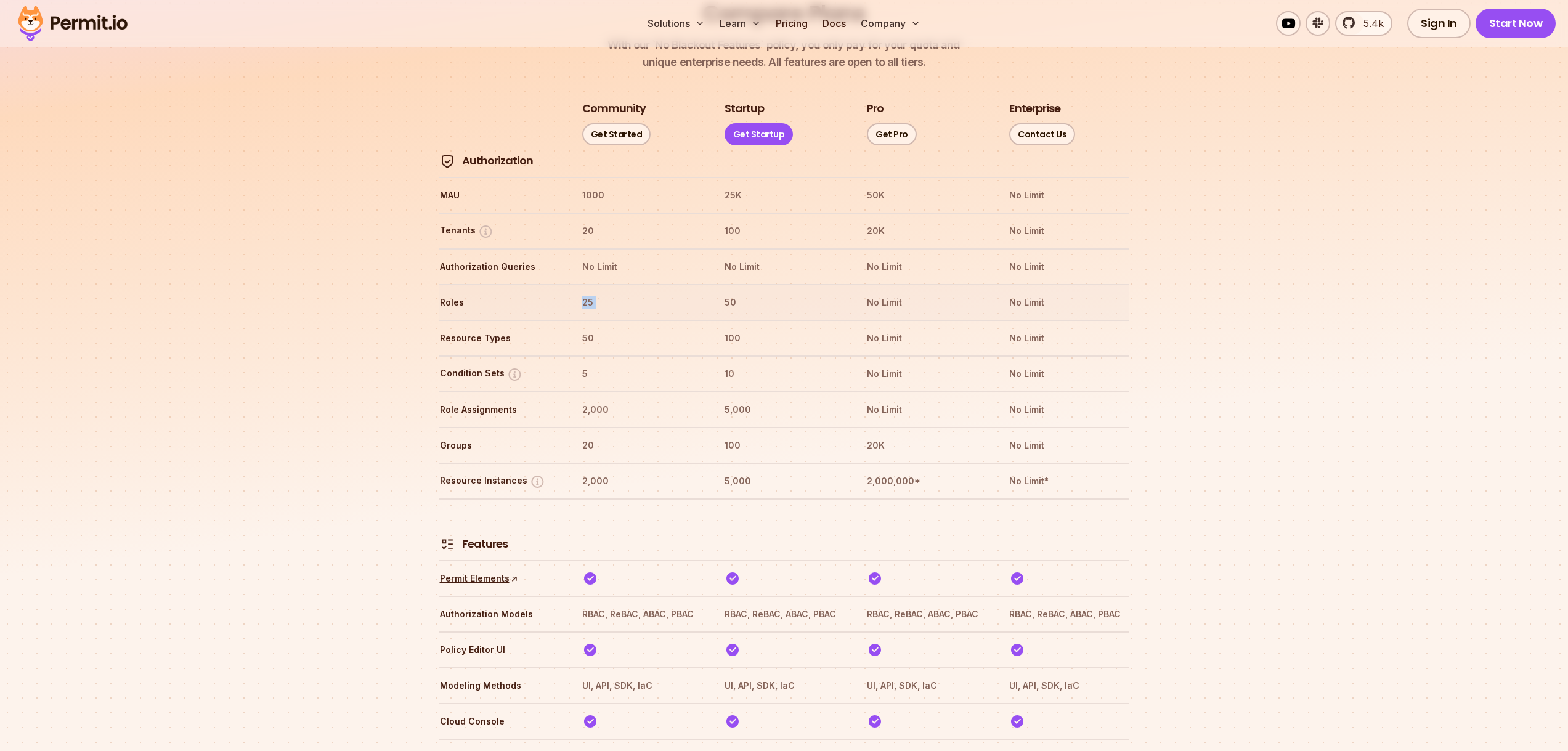
click at [588, 293] on th "25" at bounding box center [641, 303] width 120 height 20
click at [733, 293] on th "50" at bounding box center [784, 303] width 120 height 20
click at [888, 293] on th "No Limit" at bounding box center [926, 303] width 120 height 20
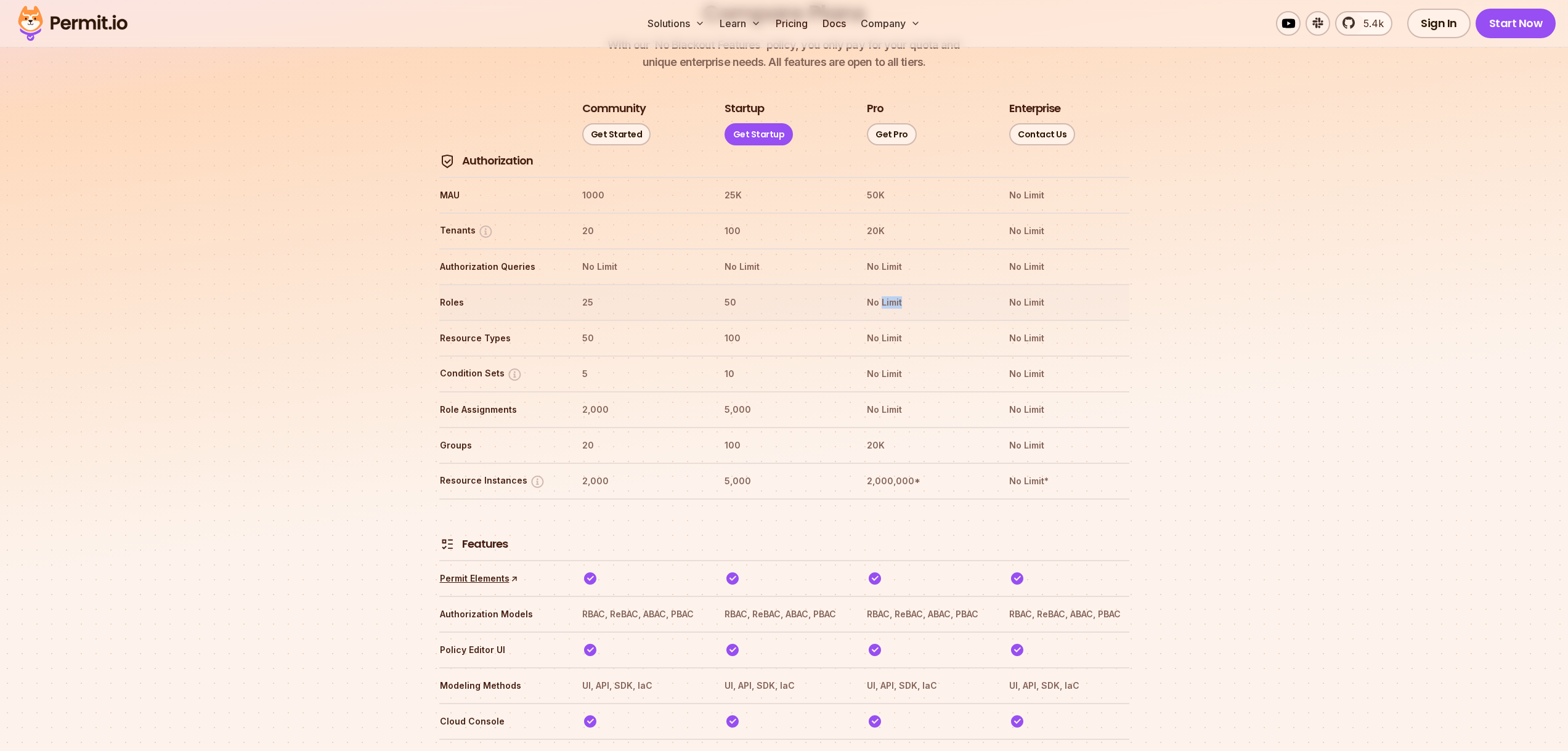
click at [888, 293] on th "No Limit" at bounding box center [926, 303] width 120 height 20
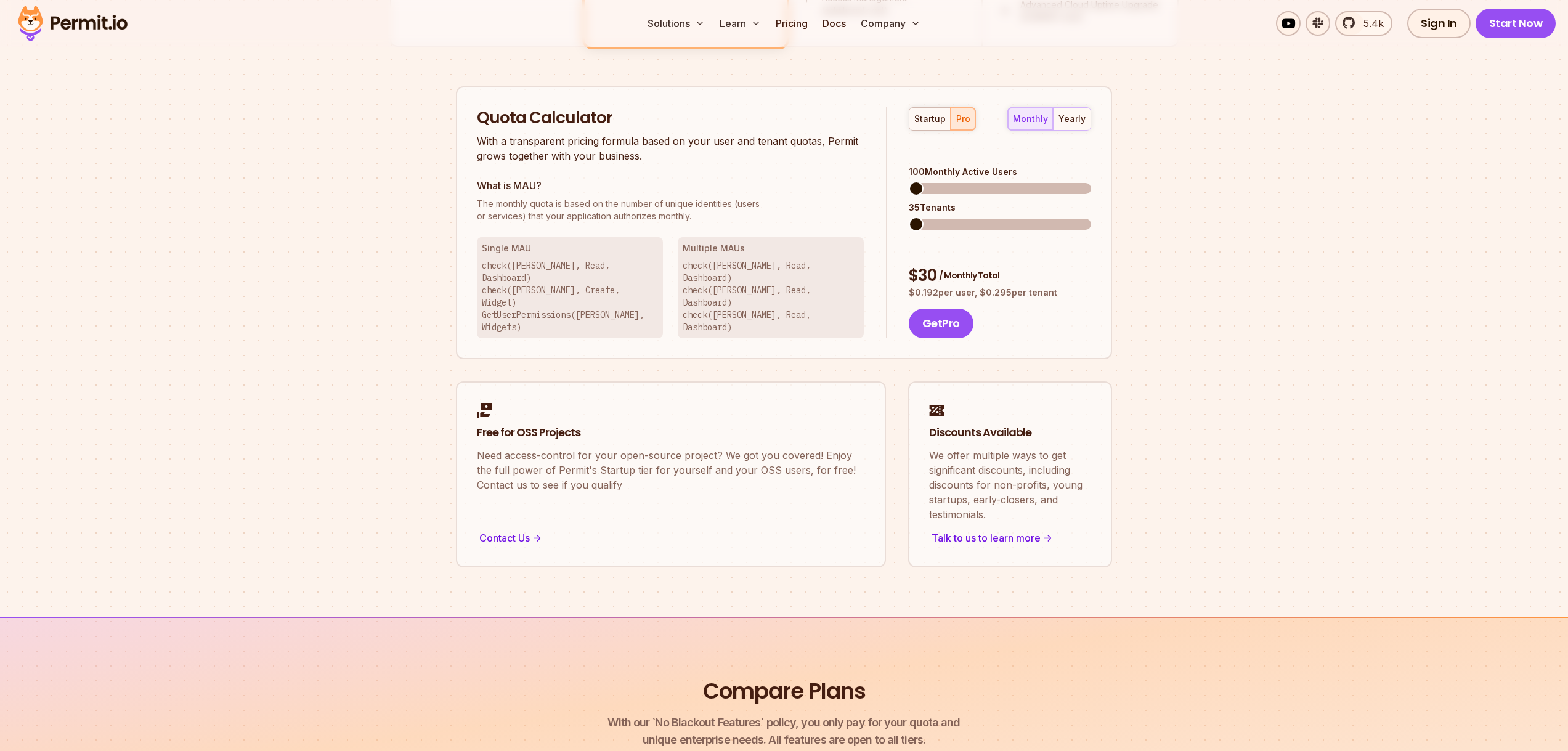
scroll to position [625, 0]
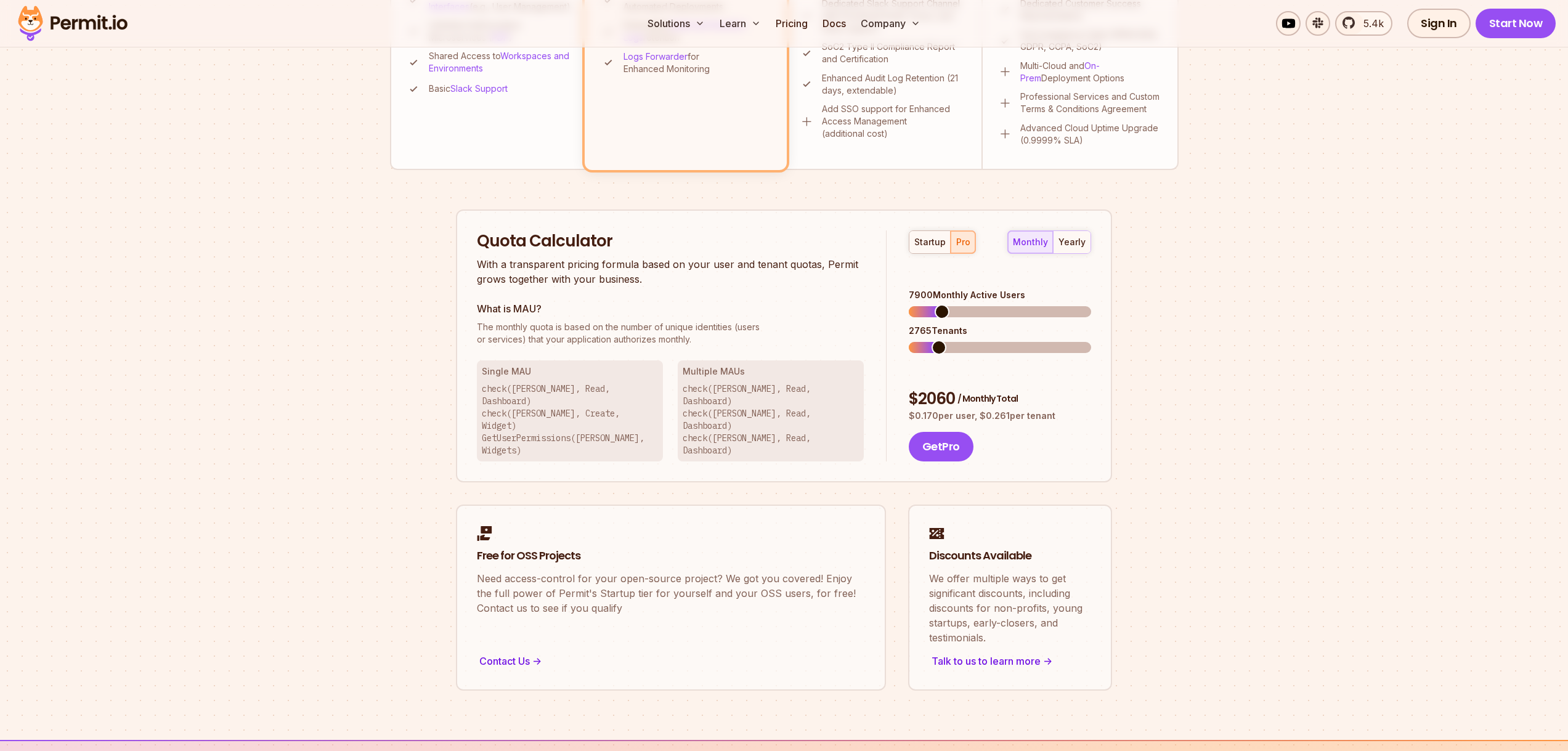
click at [937, 304] on span at bounding box center [941, 311] width 15 height 15
click at [908, 304] on span at bounding box center [915, 311] width 15 height 15
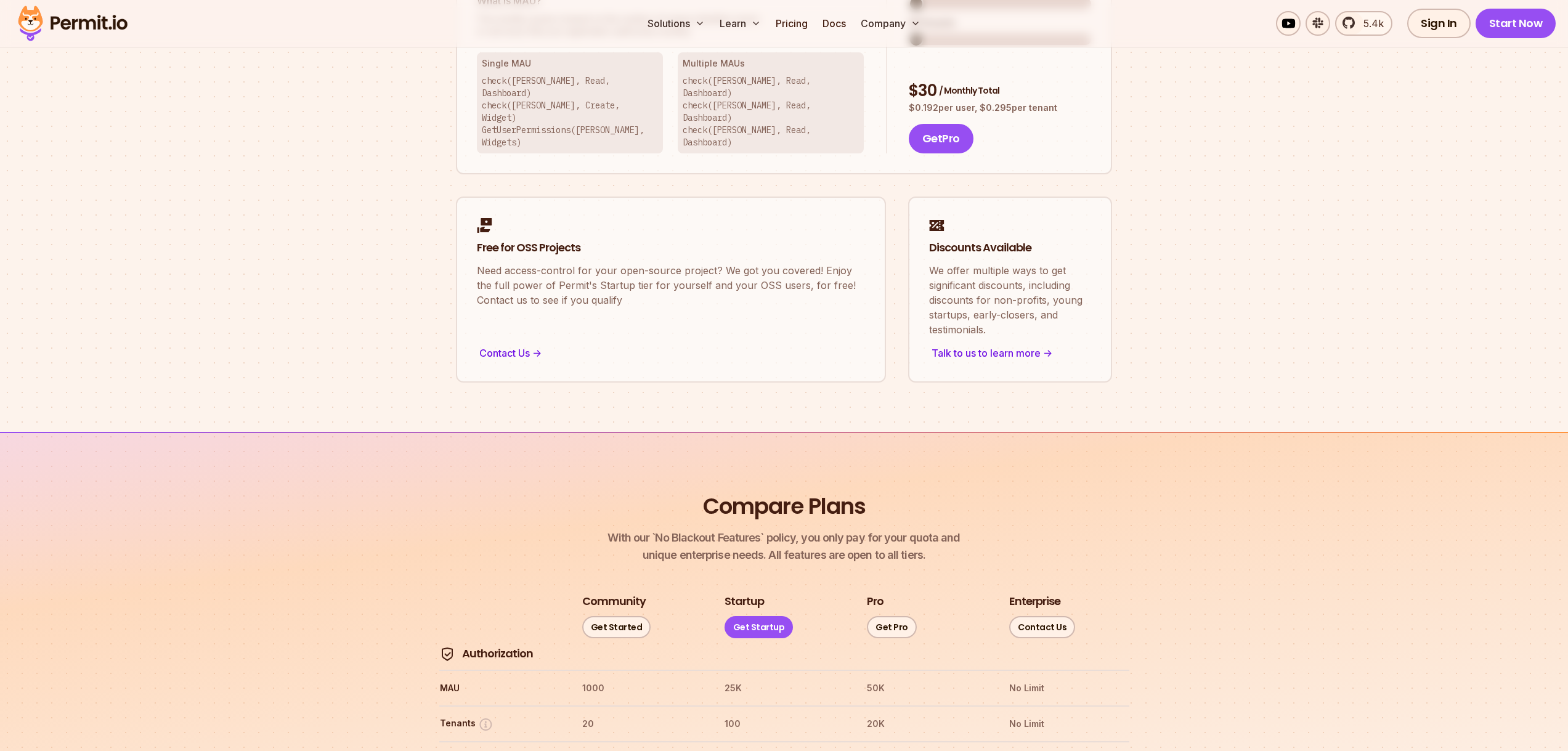
scroll to position [1303, 0]
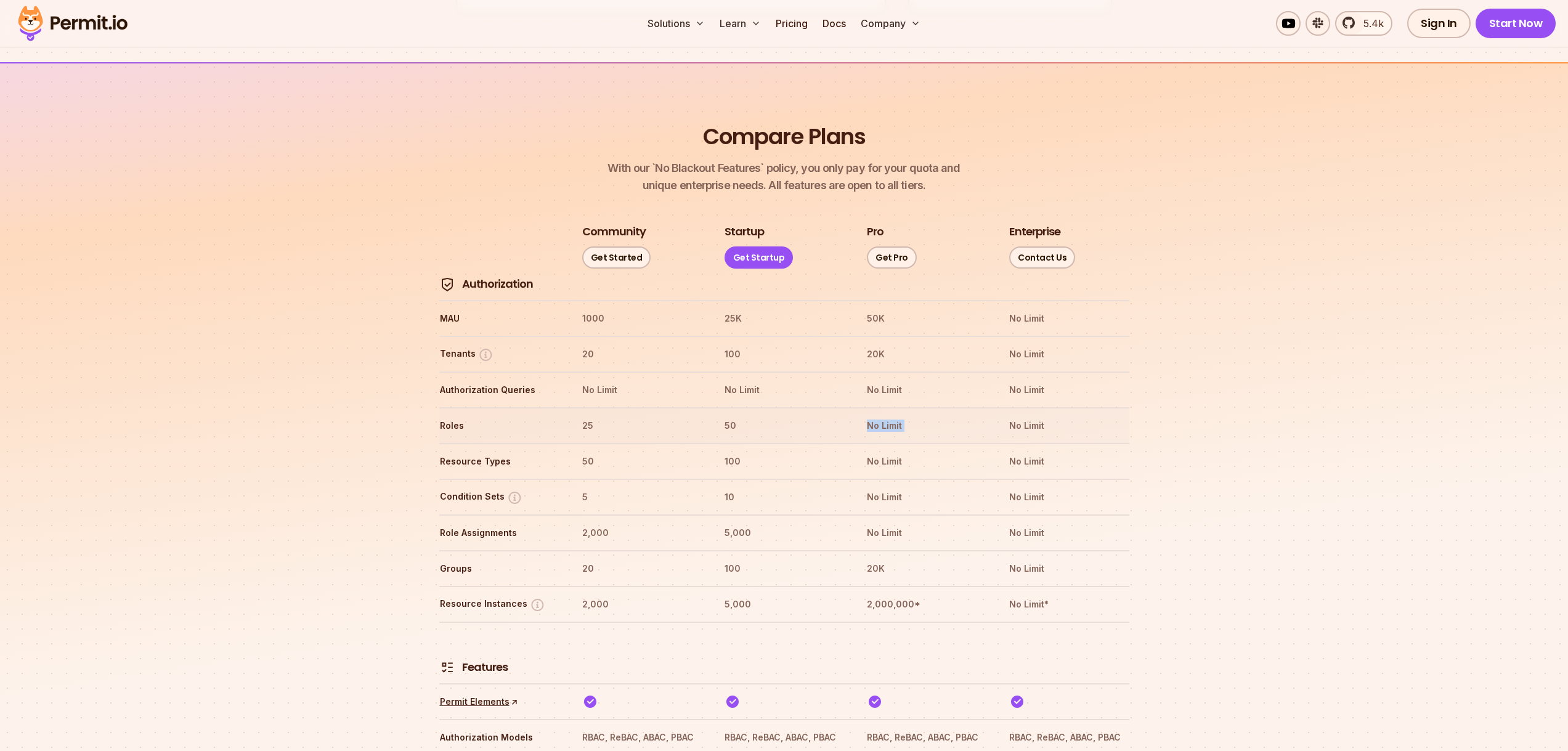
click at [871, 415] on th "No Limit" at bounding box center [926, 425] width 120 height 20
click at [878, 415] on th "No Limit" at bounding box center [926, 425] width 120 height 20
click at [881, 452] on th "No Limit" at bounding box center [926, 462] width 120 height 20
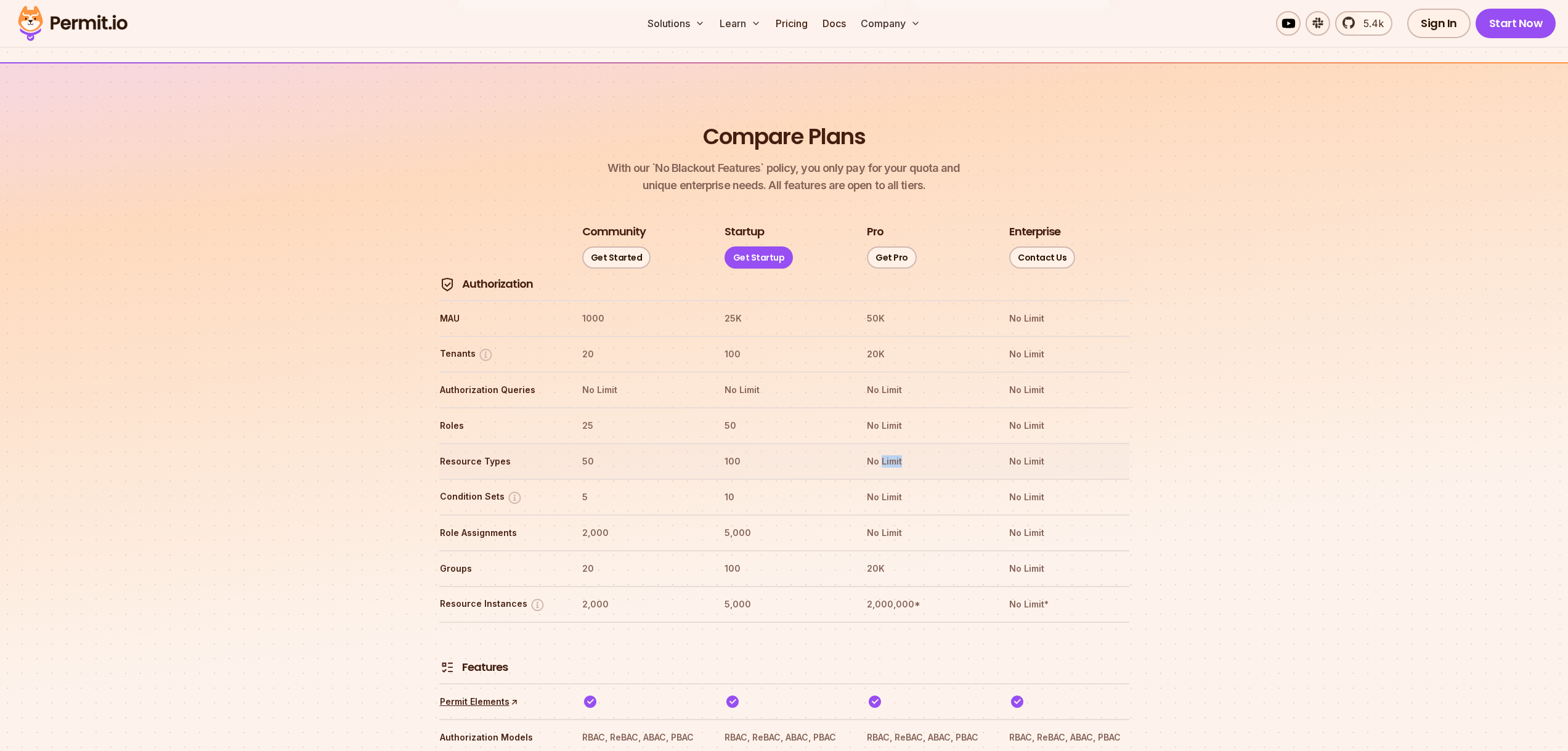
click at [881, 452] on th "No Limit" at bounding box center [926, 462] width 120 height 20
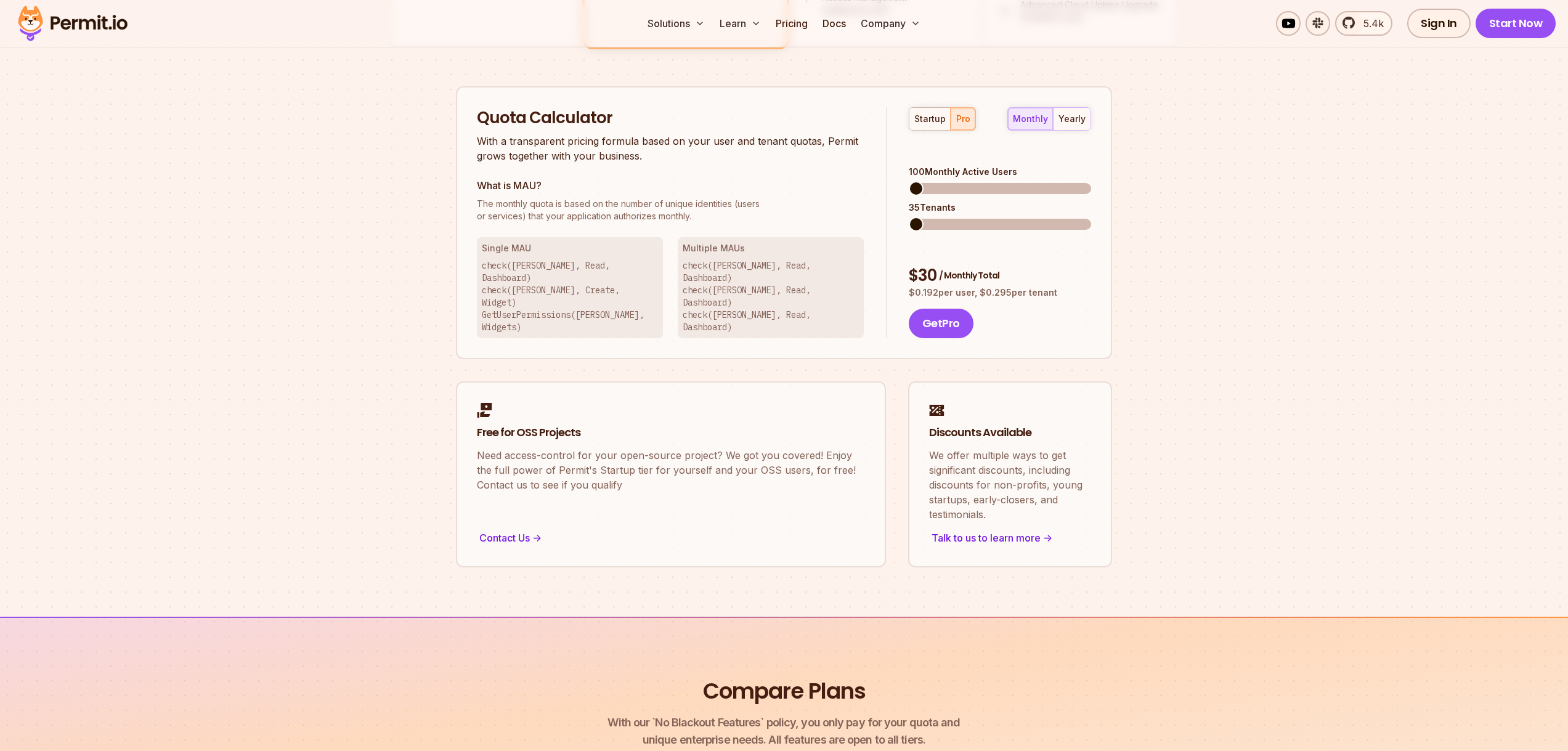
scroll to position [686, 0]
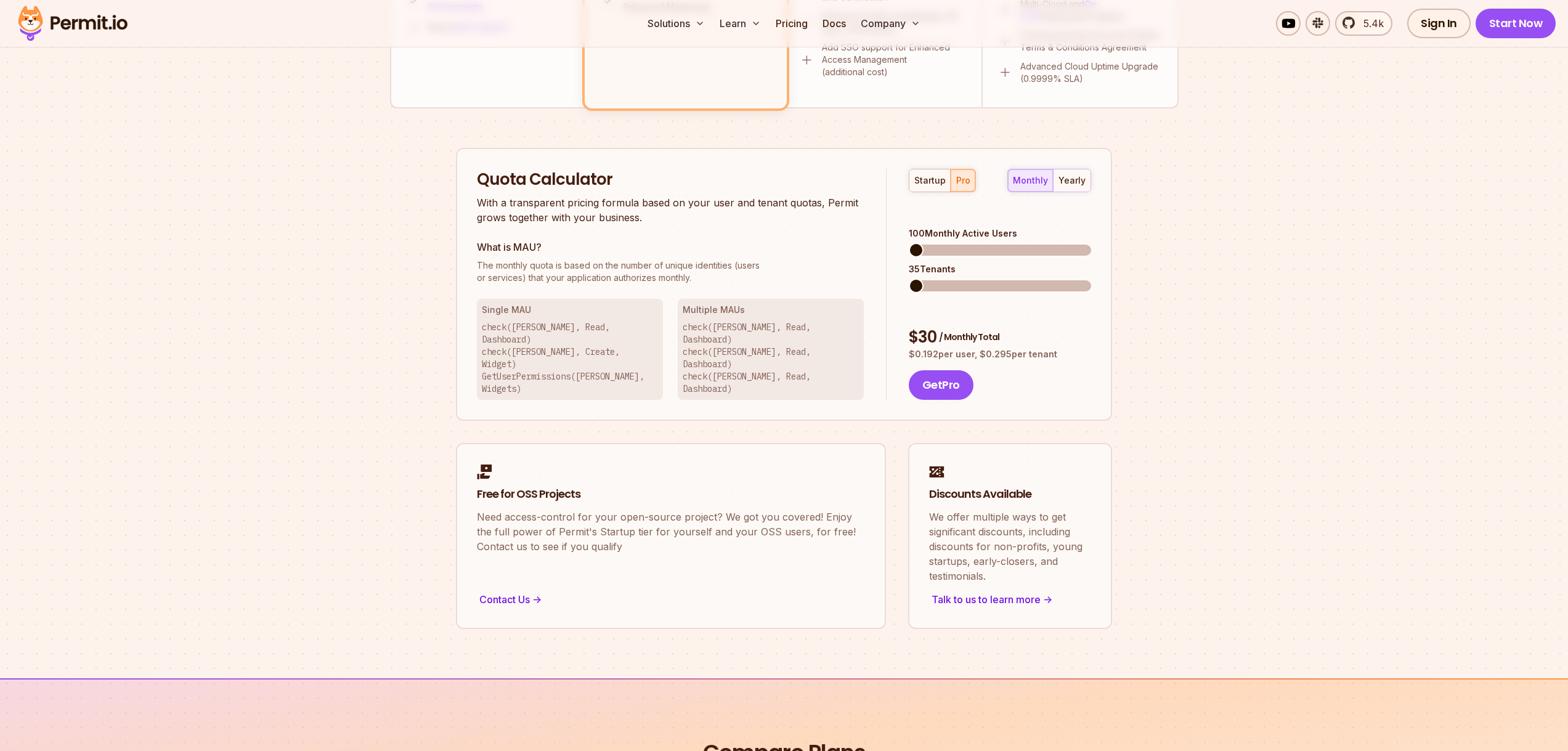
click at [918, 326] on div "$ 30 / Monthly Total" at bounding box center [999, 337] width 182 height 22
click at [935, 326] on div "$ 30 / Monthly Total" at bounding box center [999, 337] width 182 height 22
drag, startPoint x: 935, startPoint y: 297, endPoint x: 910, endPoint y: 296, distance: 25.0
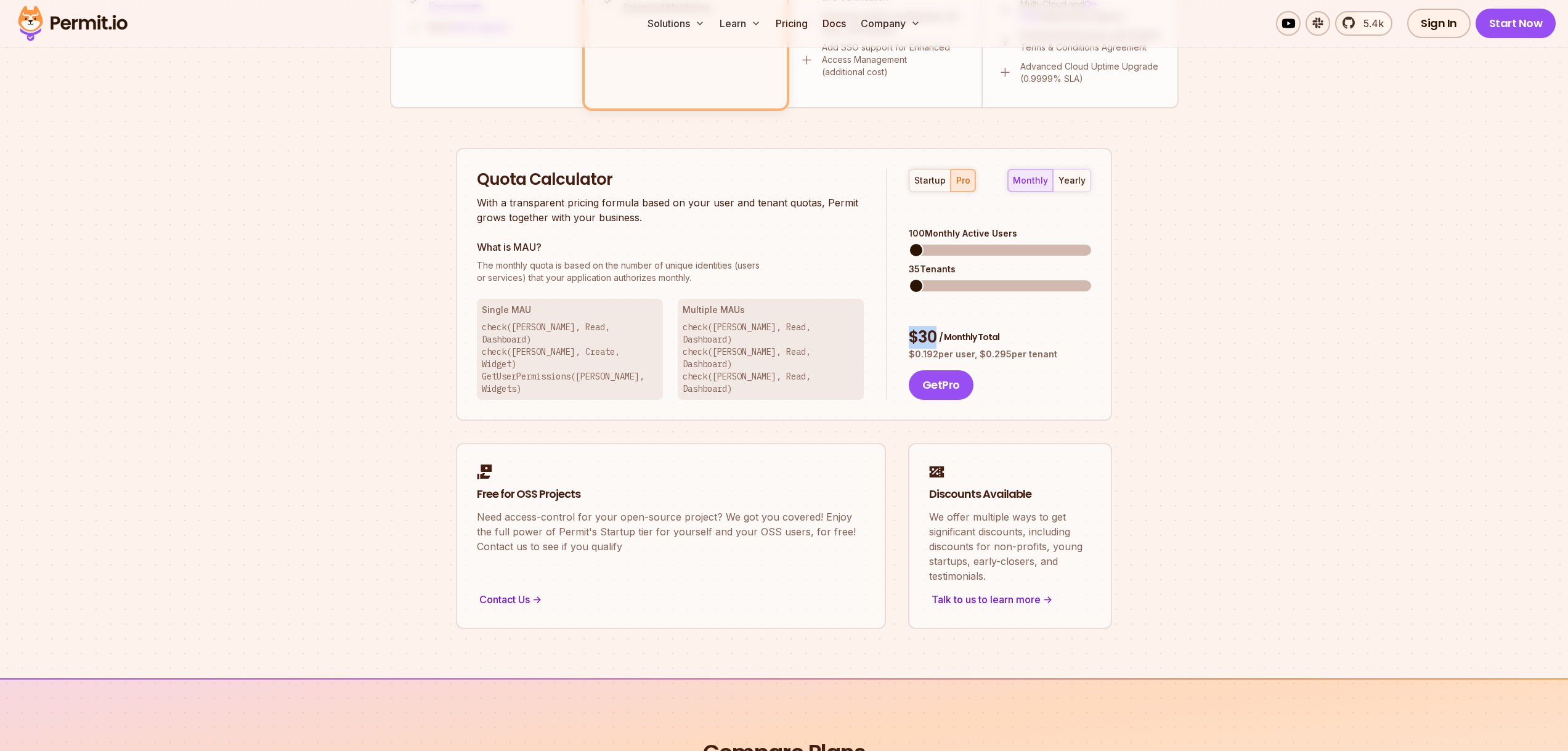
click at [910, 326] on div "$ 30 / Monthly Total" at bounding box center [999, 337] width 182 height 22
click at [1082, 176] on div "yearly" at bounding box center [1071, 180] width 27 height 12
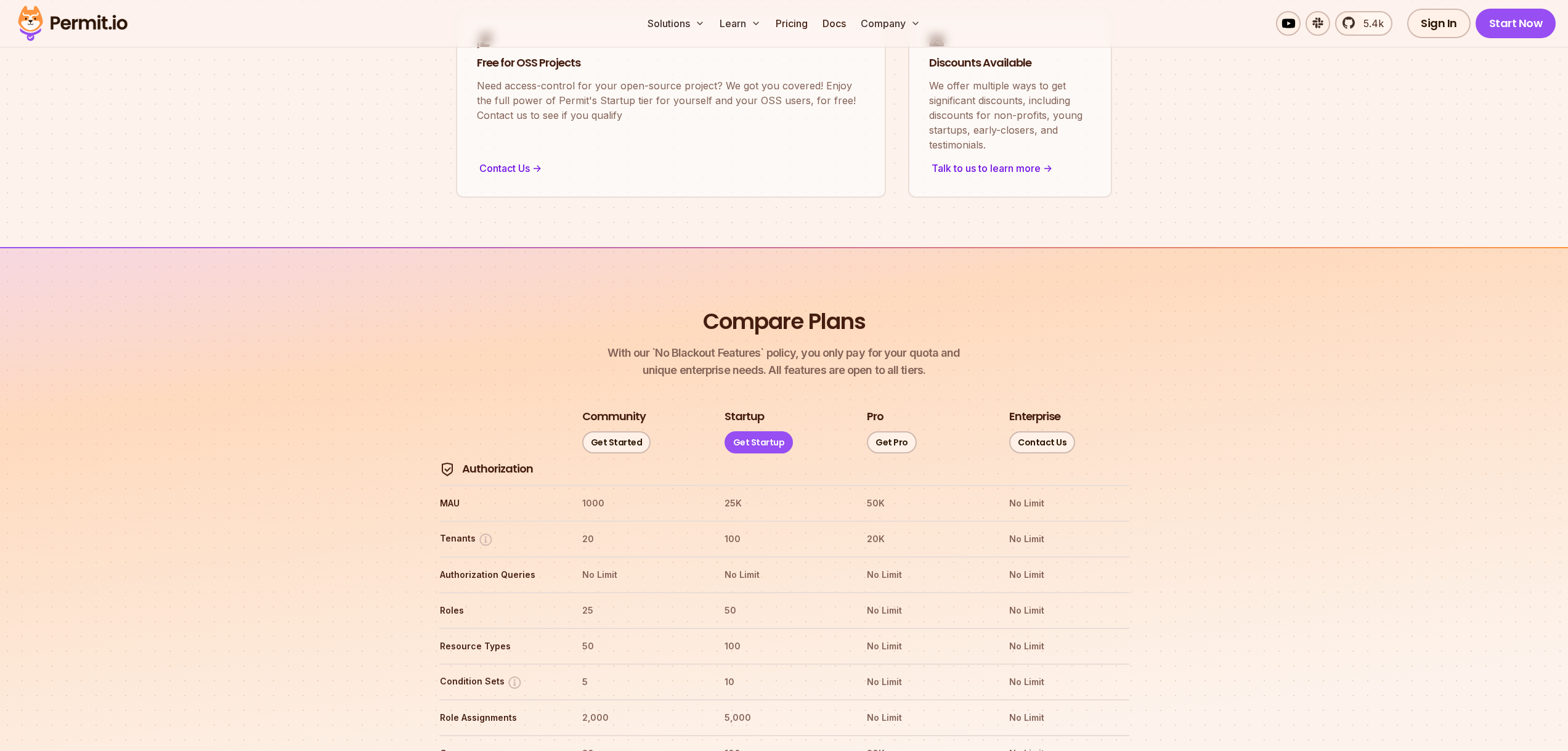
scroll to position [1303, 0]
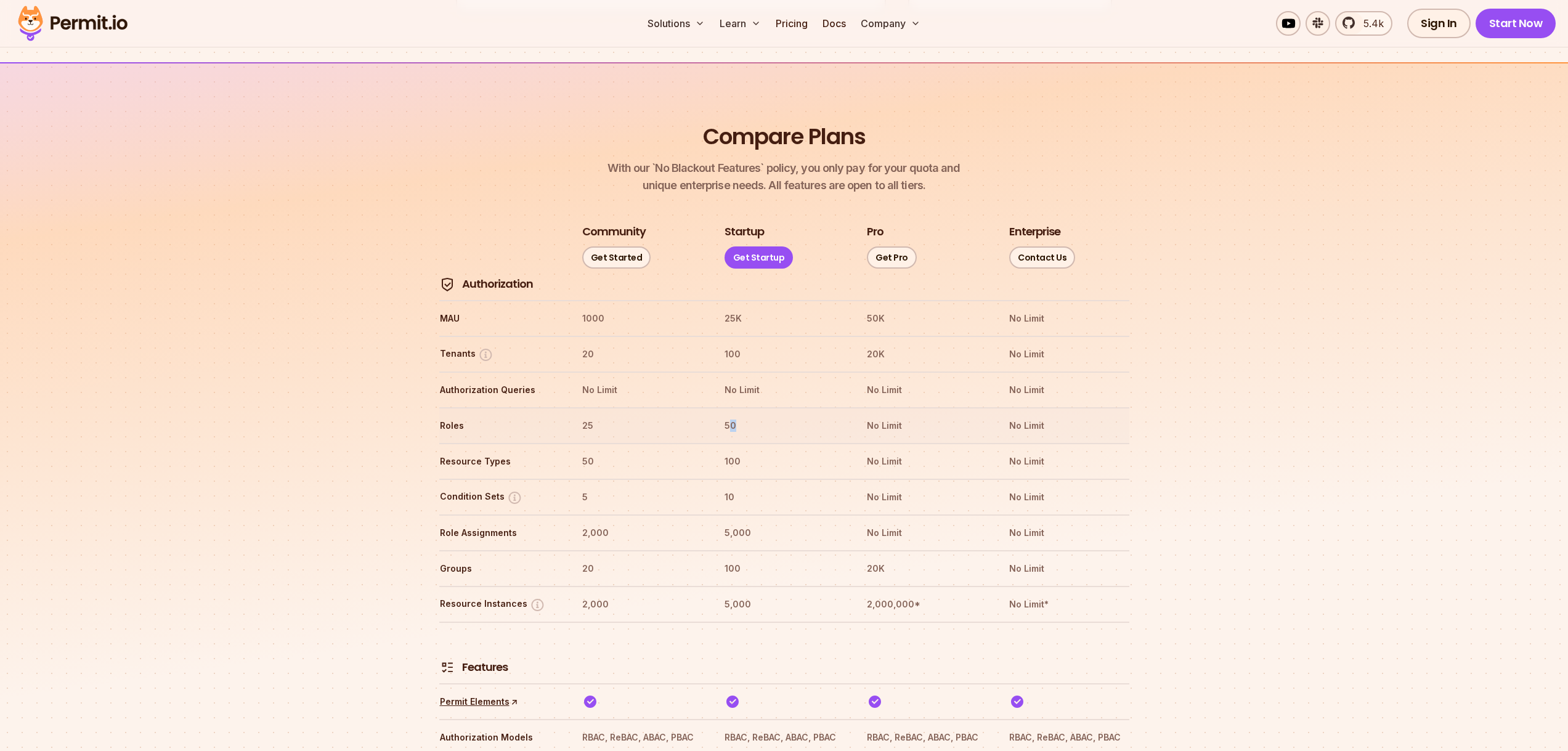
click at [733, 415] on th "50" at bounding box center [784, 425] width 120 height 20
click at [730, 415] on th "50" at bounding box center [784, 425] width 120 height 20
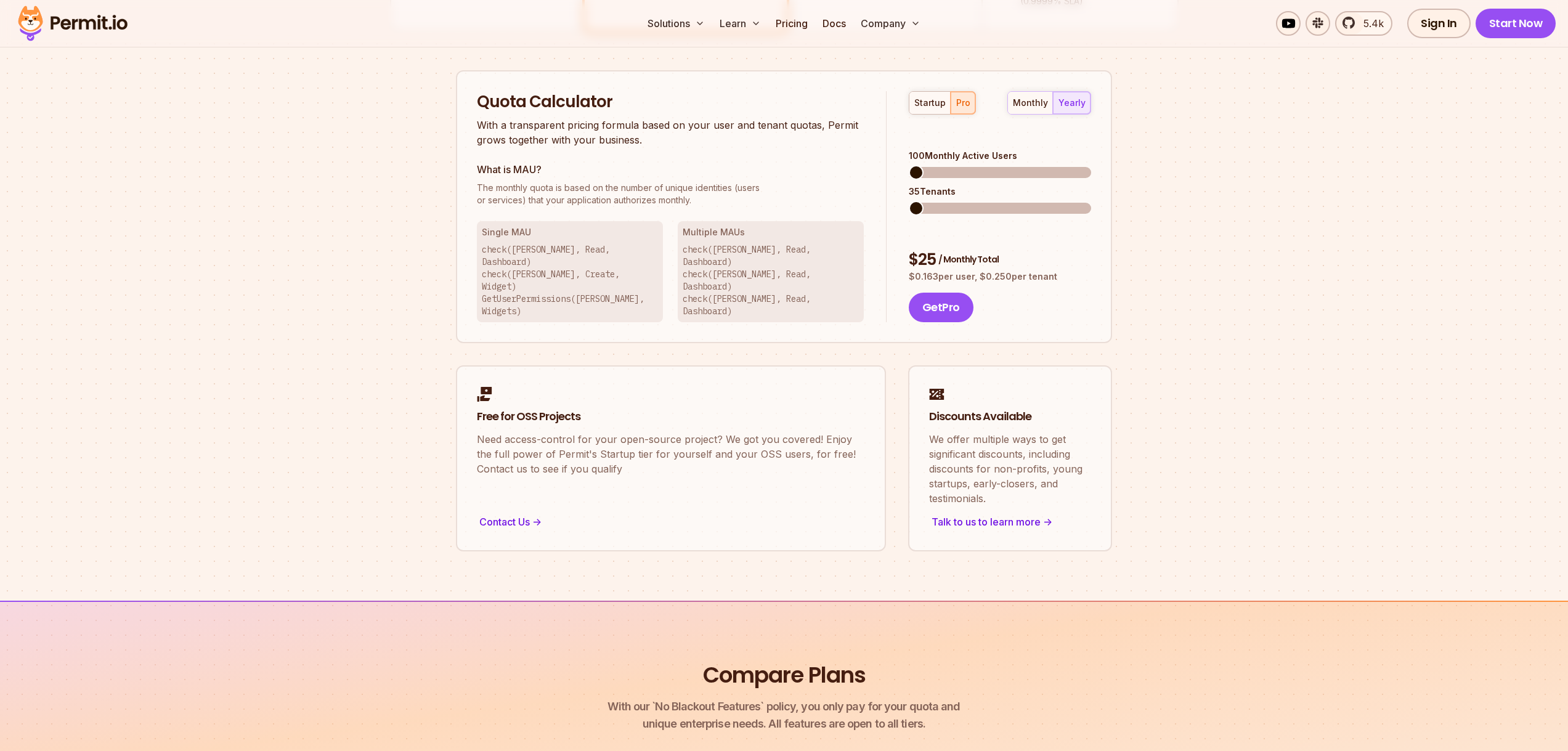
scroll to position [641, 0]
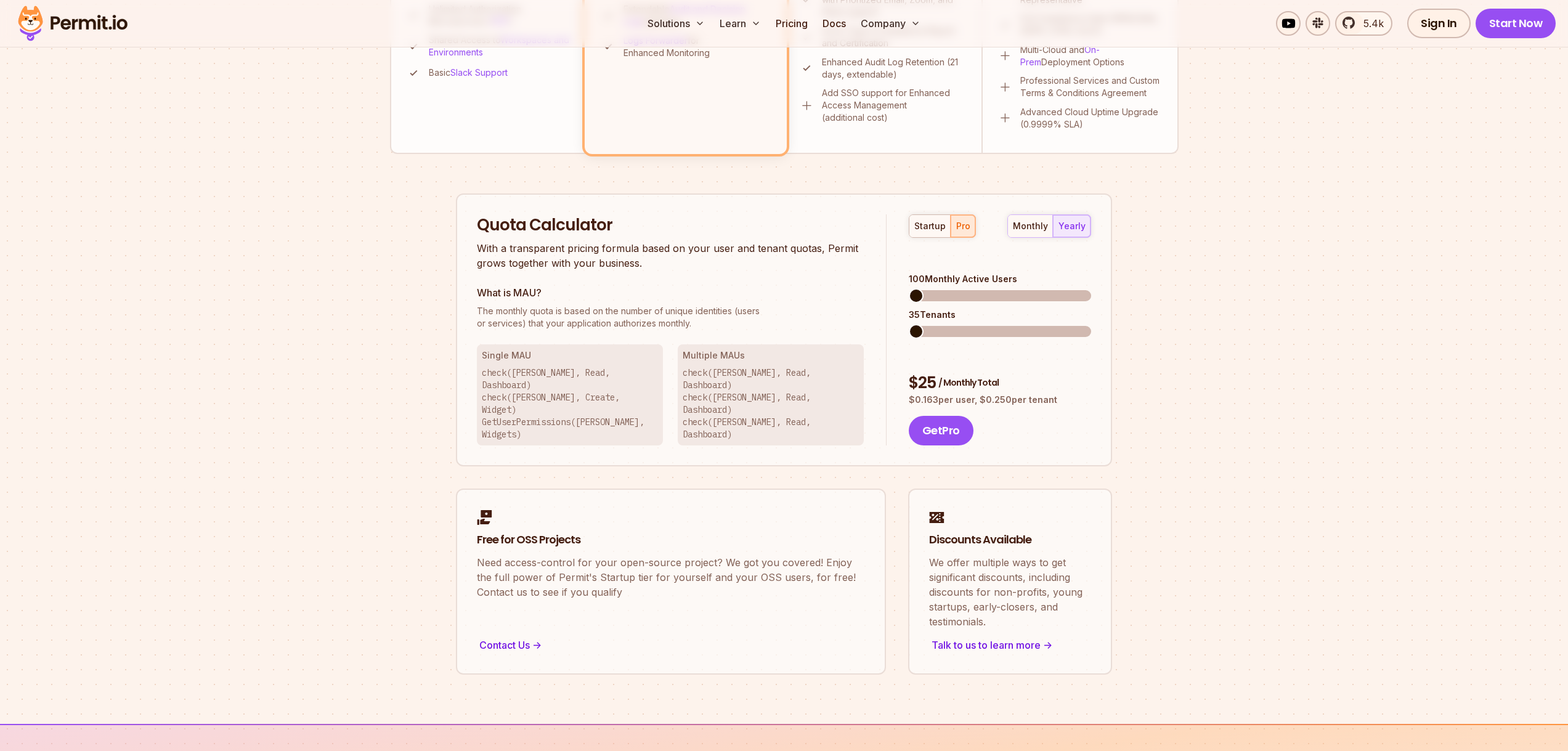
click at [938, 273] on div "100 Monthly Active Users" at bounding box center [999, 279] width 182 height 12
click at [932, 309] on div "35 Tenants" at bounding box center [999, 315] width 182 height 12
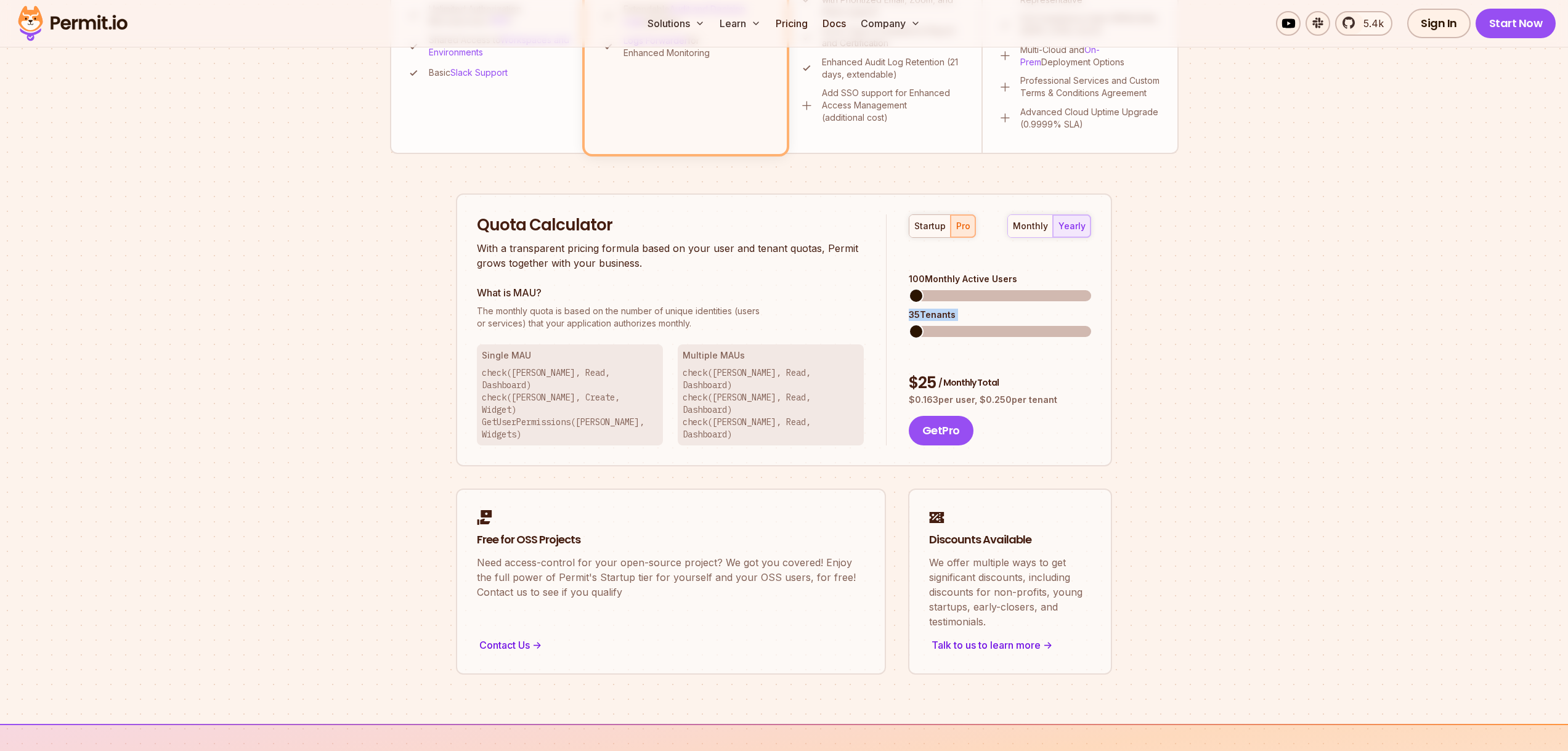
click at [908, 324] on span at bounding box center [915, 331] width 15 height 15
click at [908, 288] on span at bounding box center [915, 295] width 15 height 15
click at [1043, 223] on div "monthly" at bounding box center [1030, 226] width 35 height 12
click at [985, 376] on span "/ Monthly Total" at bounding box center [968, 382] width 61 height 12
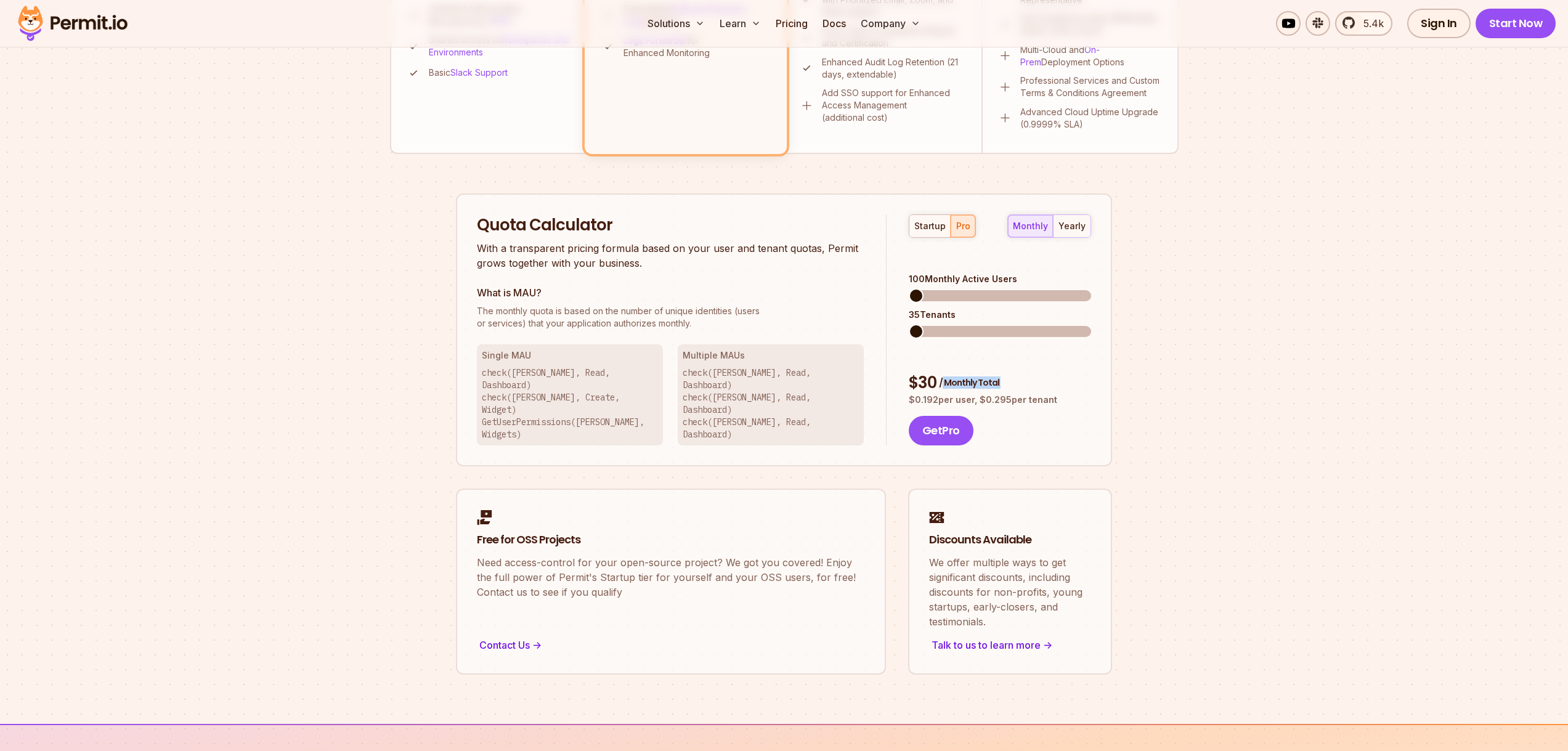
click at [985, 376] on span "/ Monthly Total" at bounding box center [968, 382] width 61 height 12
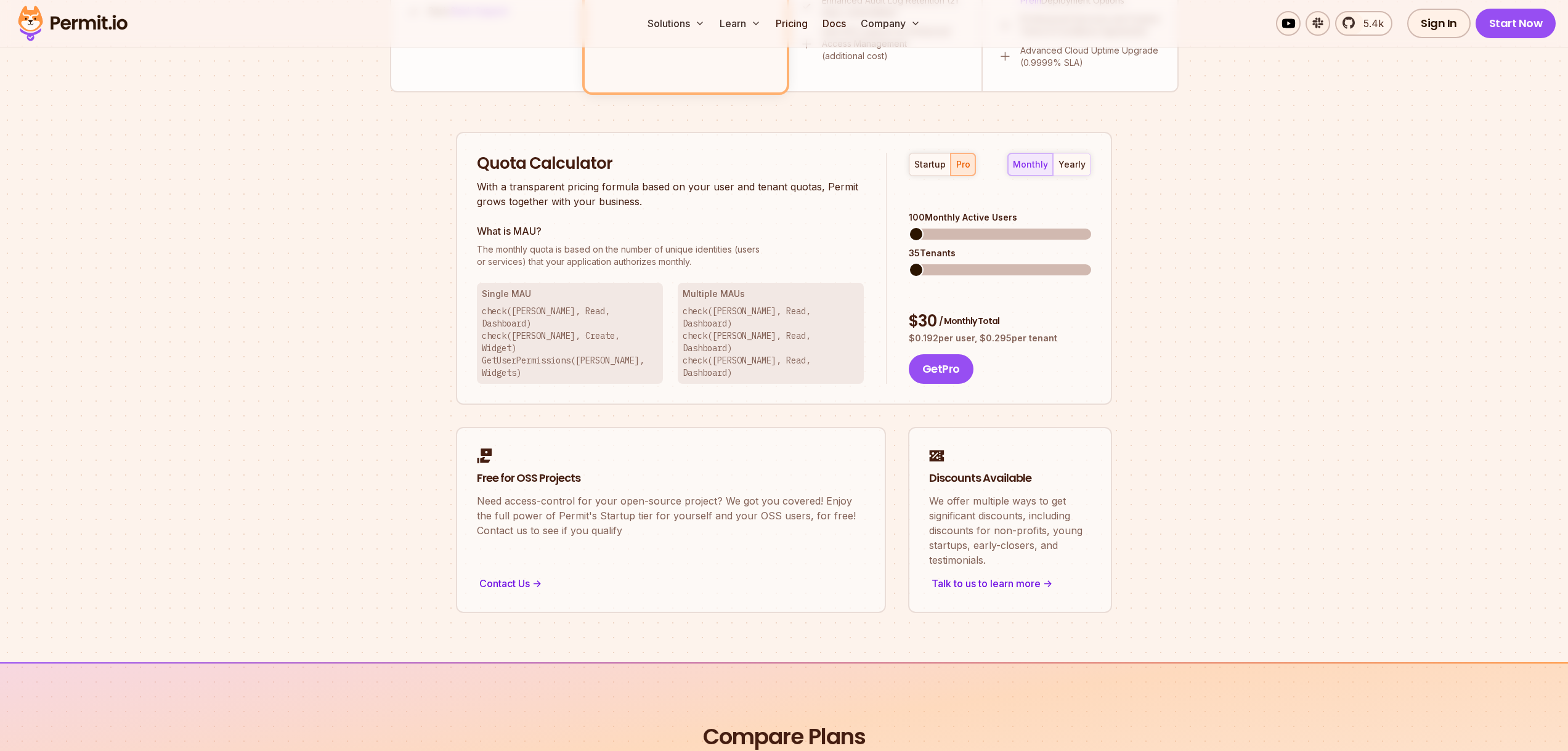
click at [976, 211] on div "100 Monthly Active Users" at bounding box center [999, 217] width 182 height 12
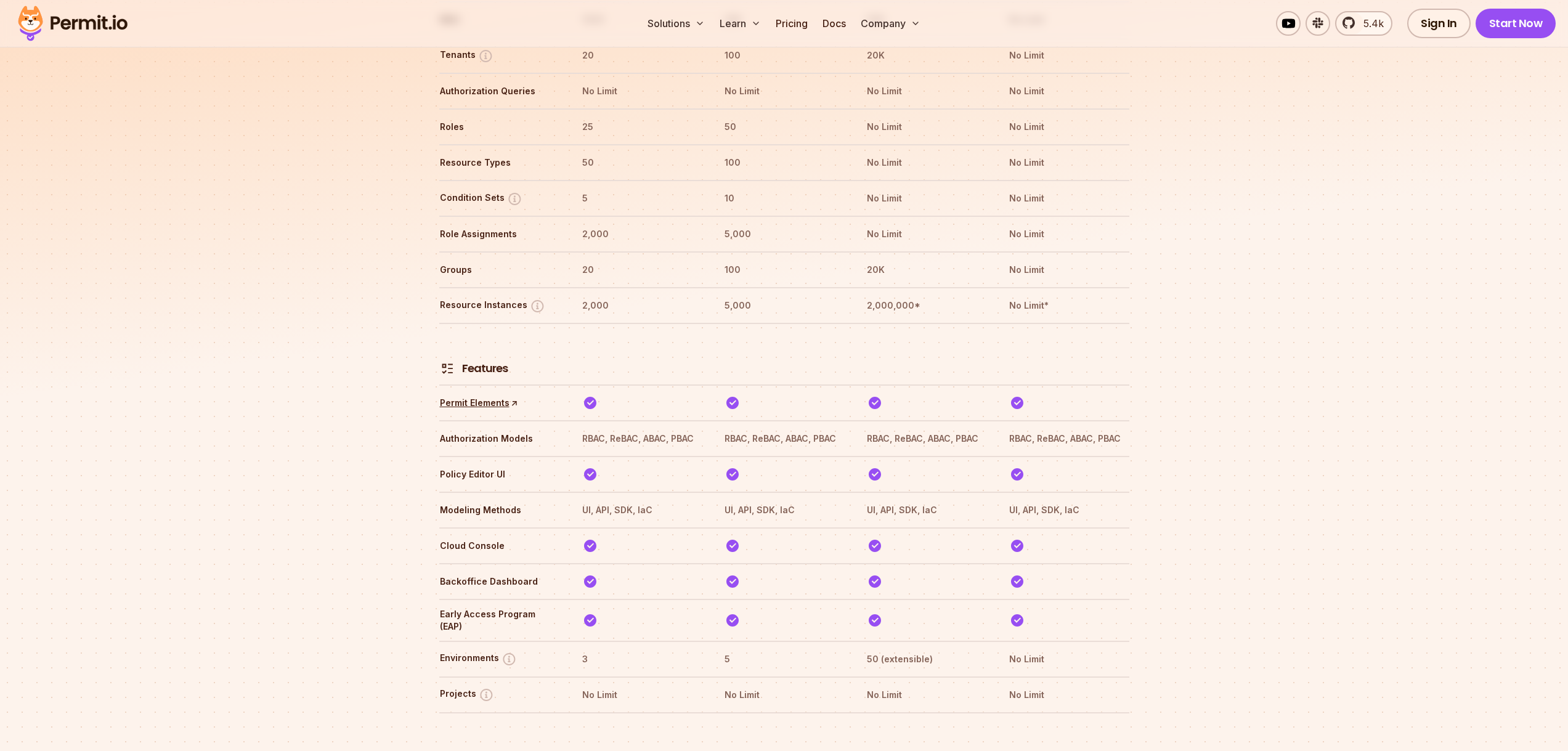
scroll to position [1666, 0]
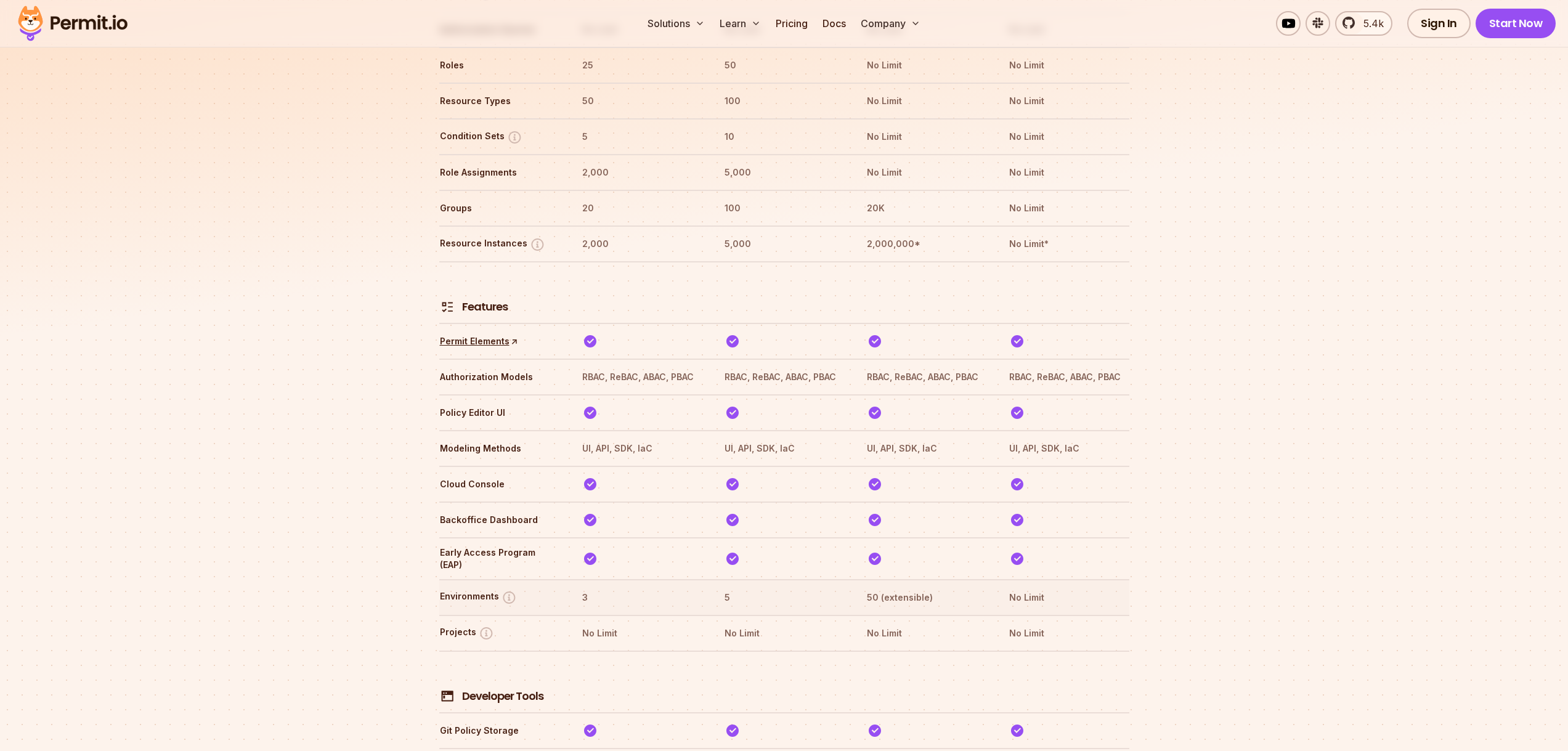
click at [924, 587] on th "50 (extensible)" at bounding box center [926, 597] width 120 height 20
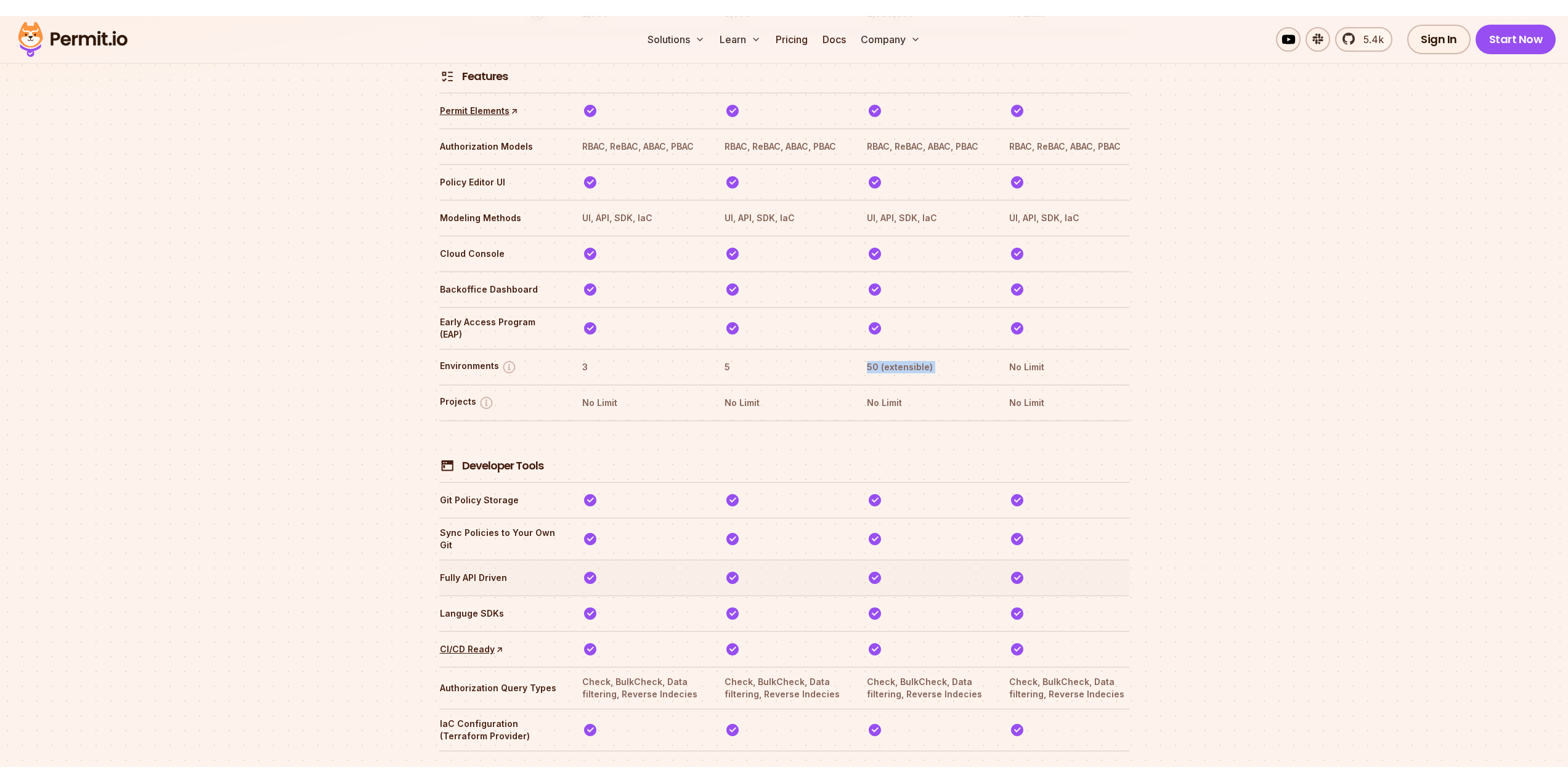
scroll to position [1973, 0]
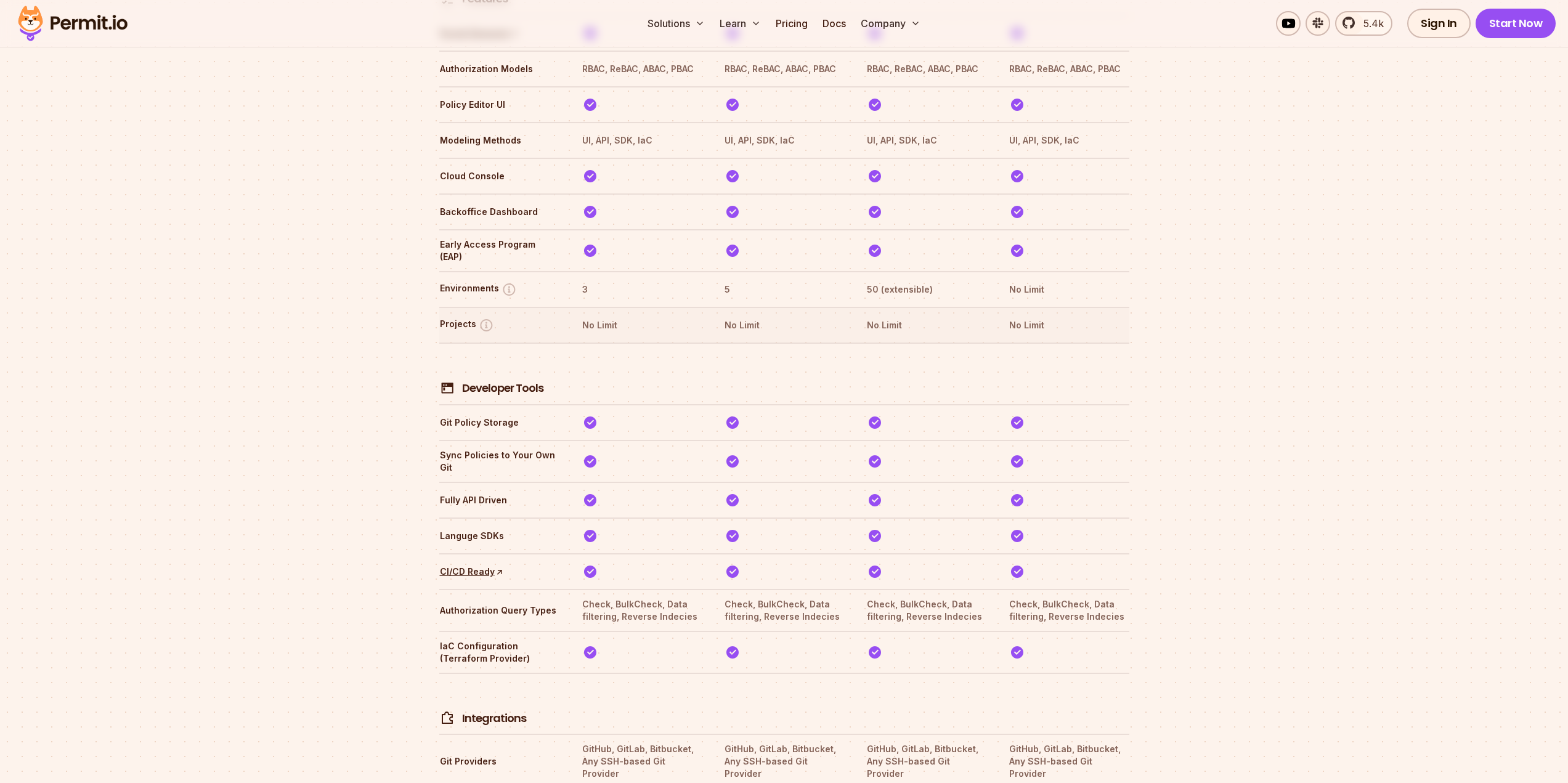
click at [886, 316] on th "No Limit" at bounding box center [926, 325] width 120 height 20
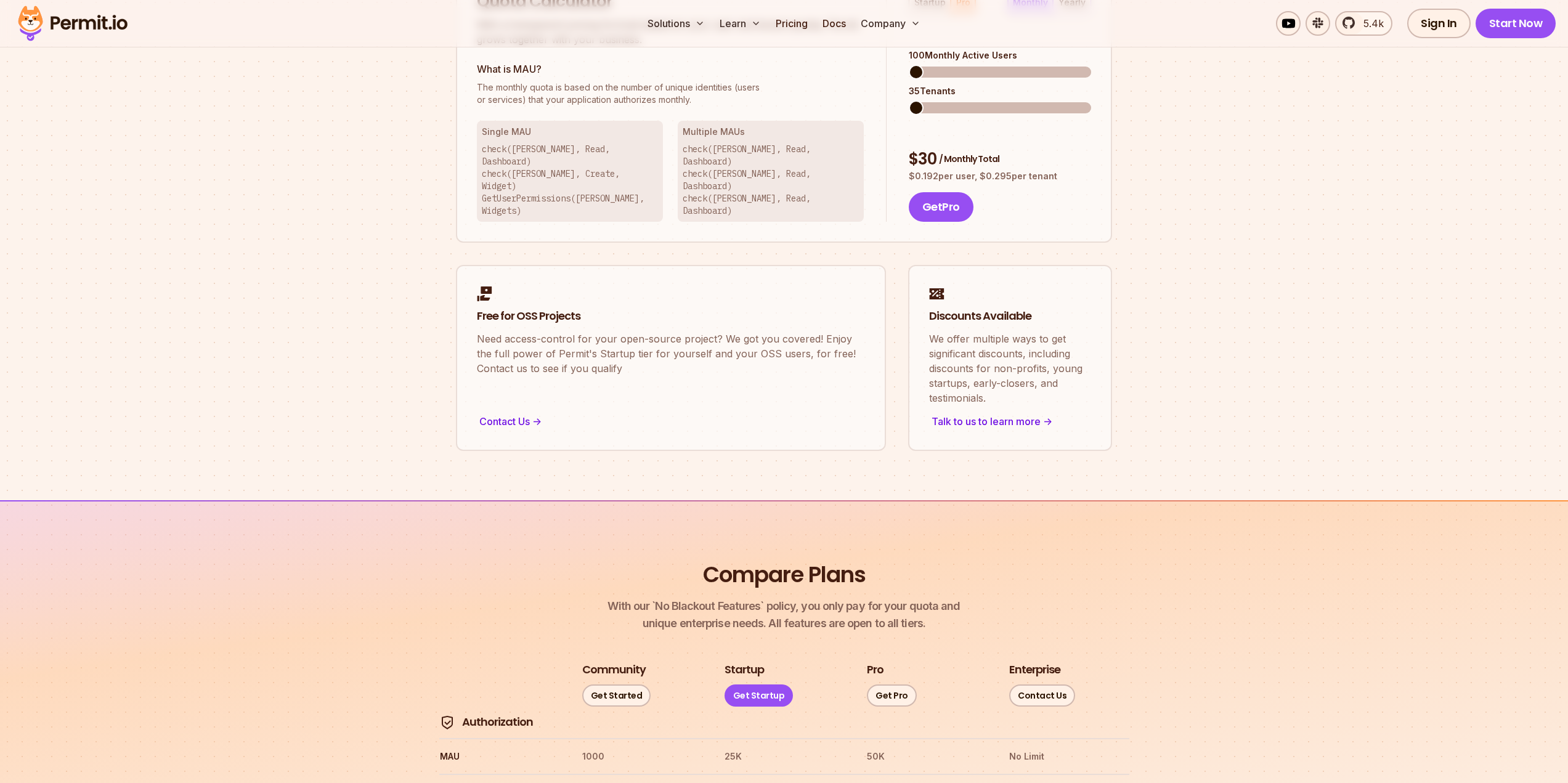
scroll to position [742, 0]
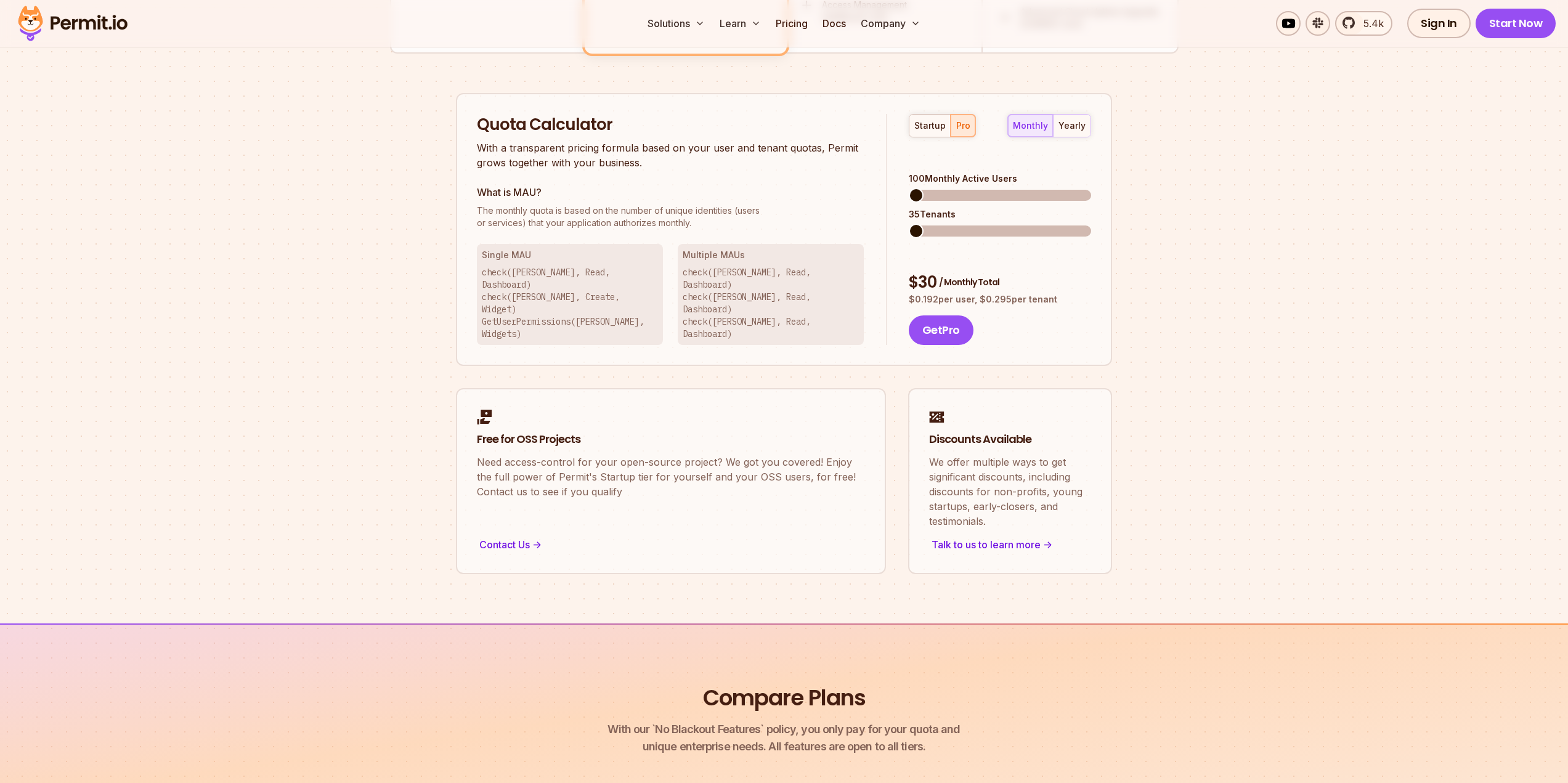
click at [908, 223] on span at bounding box center [915, 230] width 15 height 15
click at [908, 188] on span at bounding box center [915, 195] width 15 height 15
click at [911, 188] on span at bounding box center [918, 195] width 15 height 15
click at [931, 272] on div "$ 278 / Monthly Total" at bounding box center [999, 282] width 182 height 22
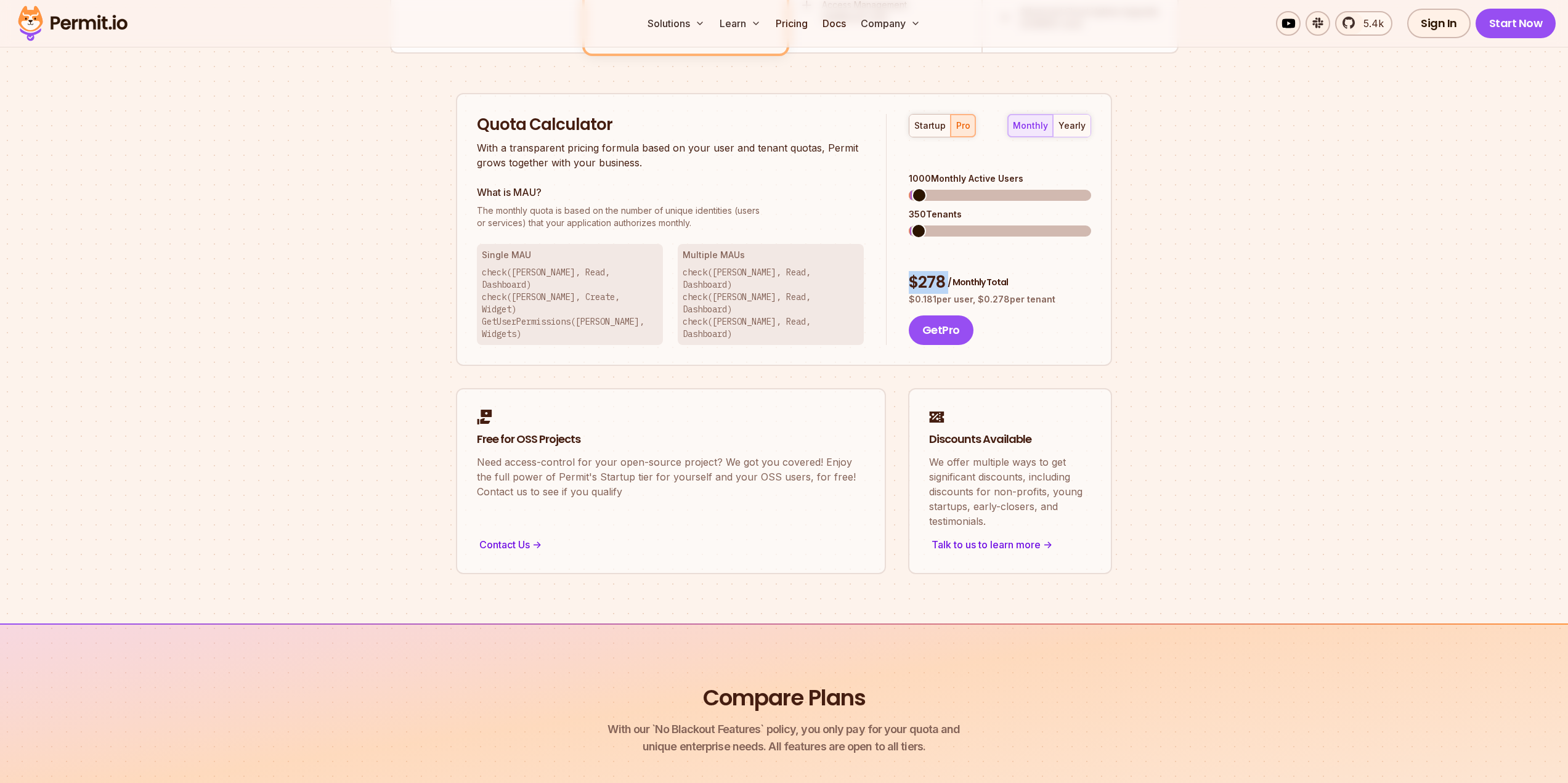
click at [932, 272] on div "$ 278 / Monthly Total" at bounding box center [999, 282] width 182 height 22
